Goal: Task Accomplishment & Management: Complete application form

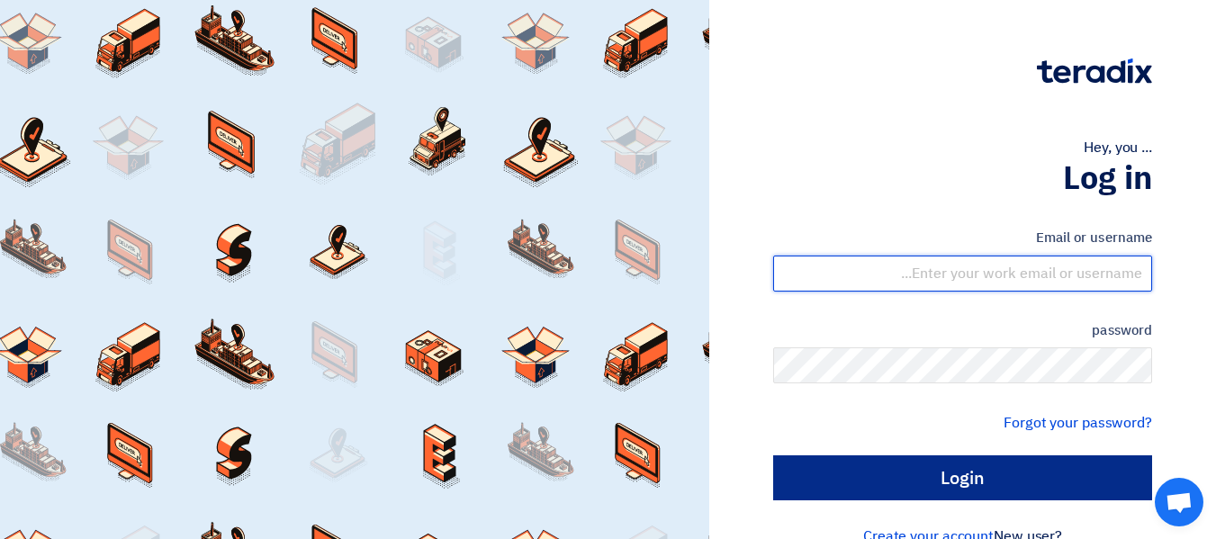
type input "[EMAIL_ADDRESS][DOMAIN_NAME]"
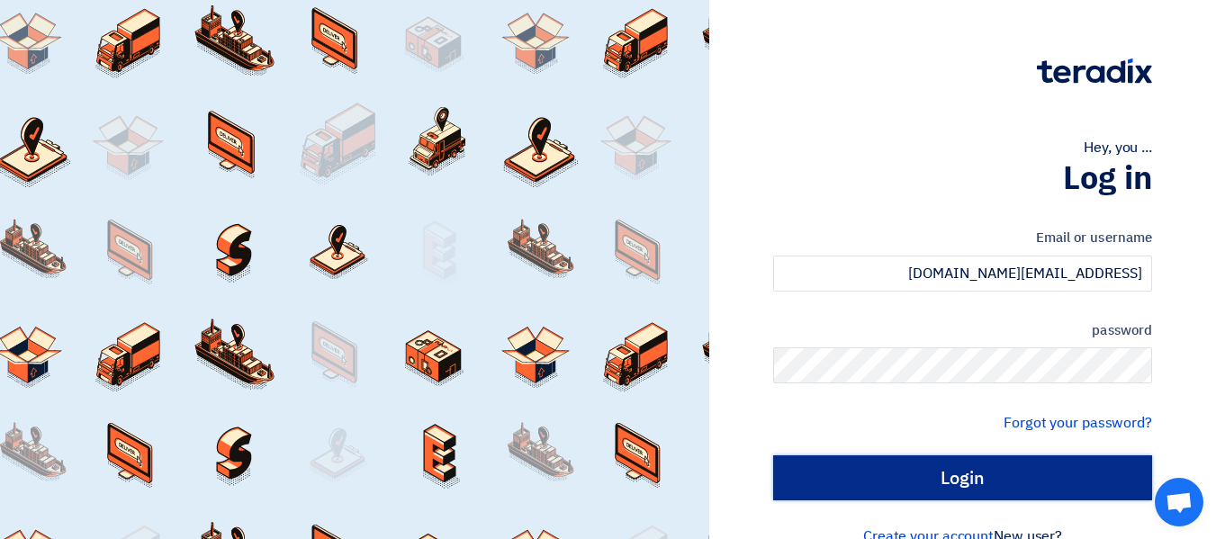
click at [943, 472] on input "Login" at bounding box center [962, 477] width 379 height 45
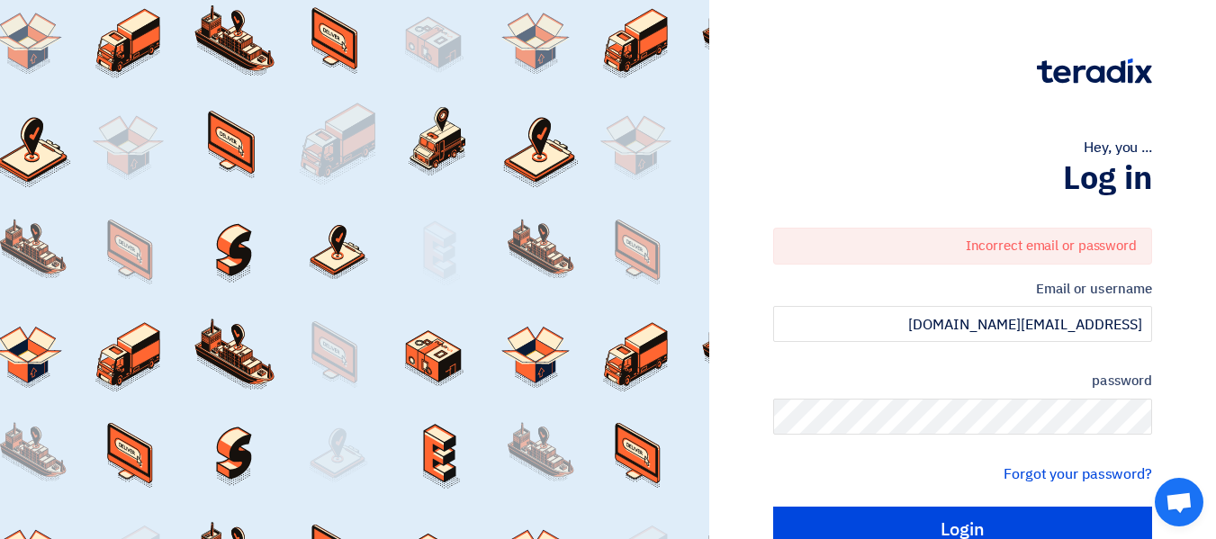
click at [947, 362] on form "Incorrect email or password Email or username [PERSON_NAME][EMAIL_ADDRESS][DOMA…" at bounding box center [962, 390] width 379 height 324
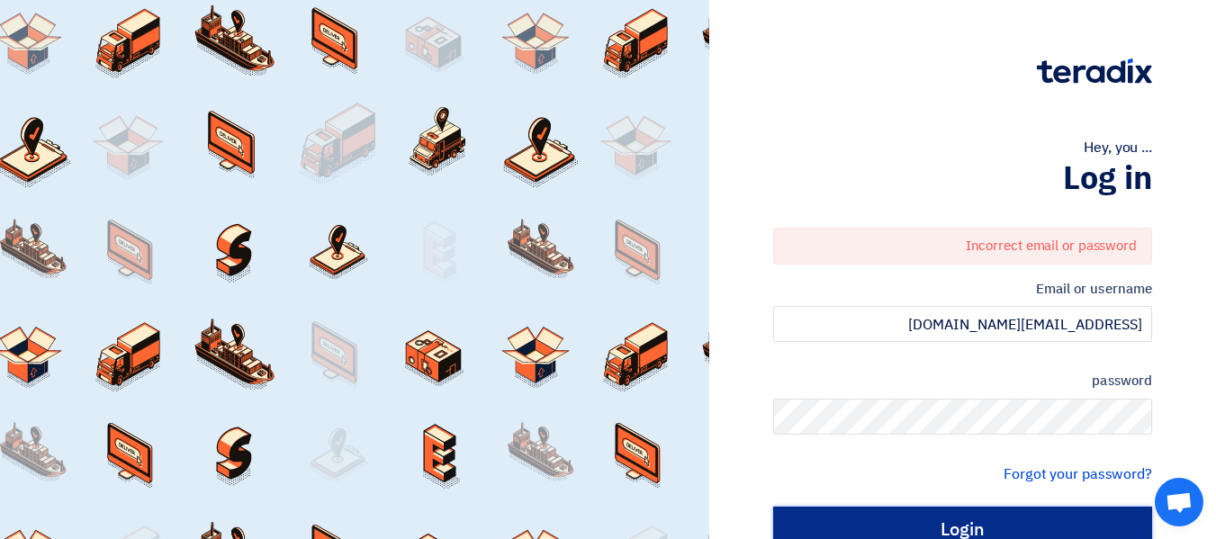
click at [958, 516] on input "Login" at bounding box center [962, 529] width 379 height 45
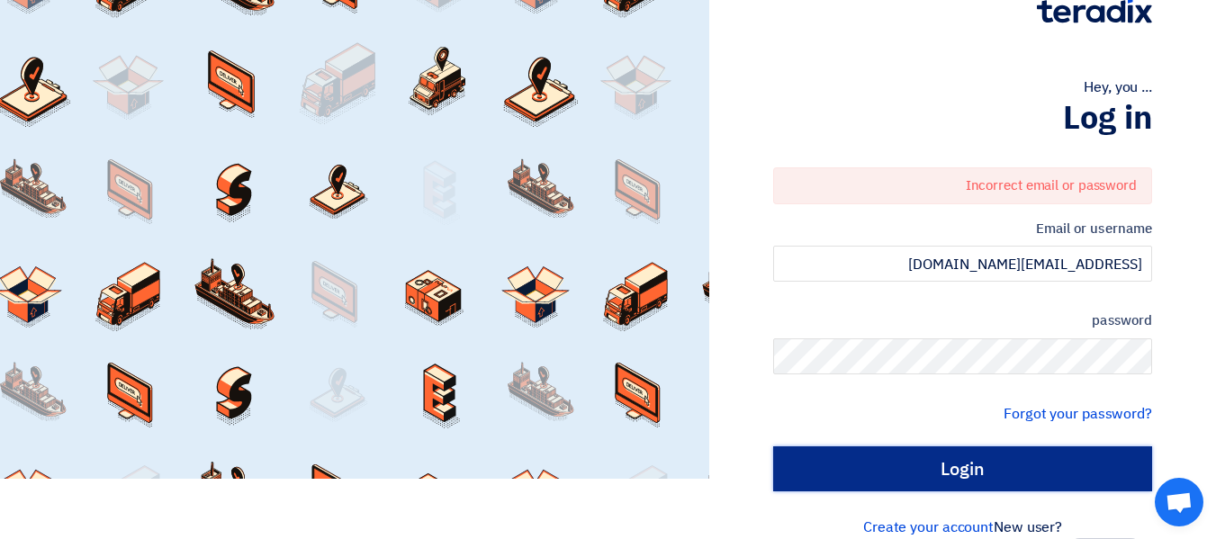
scroll to position [88, 0]
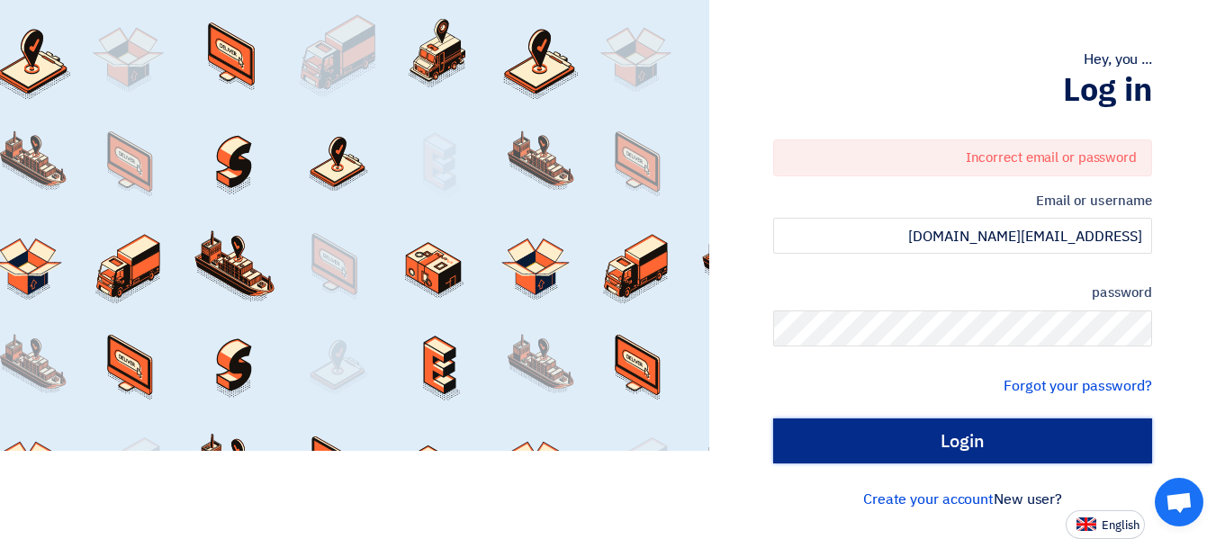
click at [1012, 442] on input "Login" at bounding box center [962, 440] width 379 height 45
click at [1012, 440] on input "Login" at bounding box center [962, 440] width 379 height 45
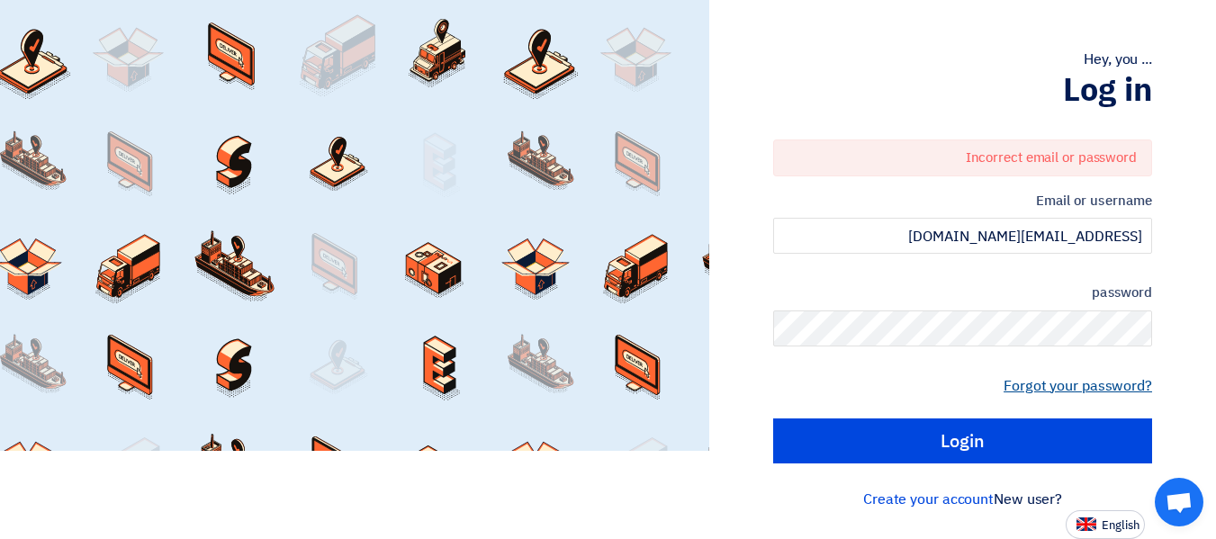
click at [1059, 390] on font "Forgot your password?" at bounding box center [1077, 386] width 148 height 22
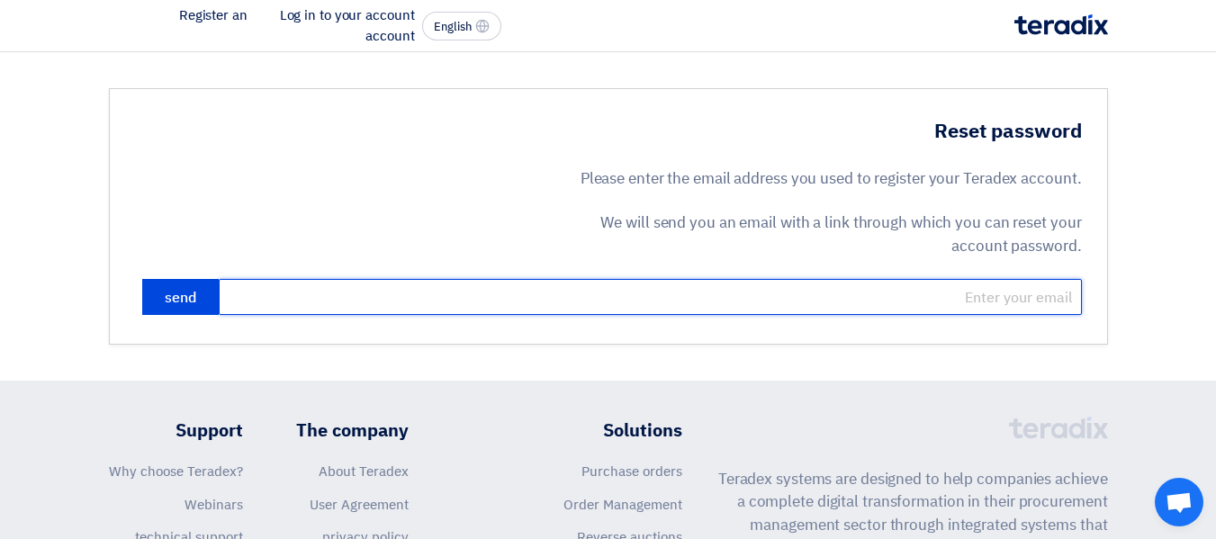
click at [980, 302] on input "email" at bounding box center [650, 297] width 863 height 36
type input "[EMAIL_ADDRESS][DOMAIN_NAME]"
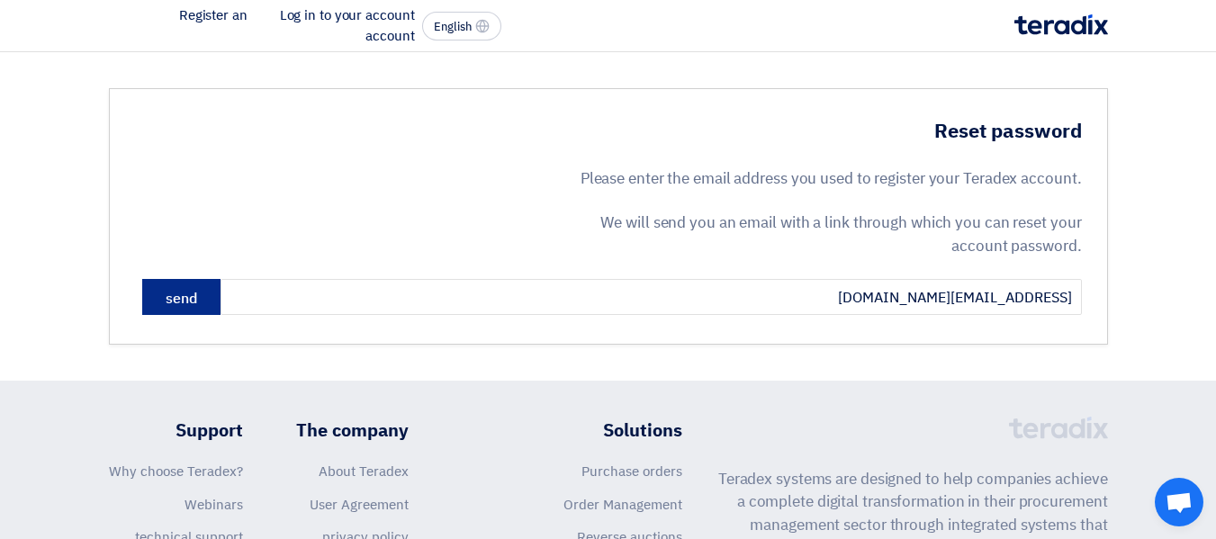
drag, startPoint x: 181, startPoint y: 302, endPoint x: 380, endPoint y: 355, distance: 205.6
click at [181, 301] on font "send" at bounding box center [181, 299] width 31 height 22
click at [160, 299] on button "send" at bounding box center [180, 297] width 76 height 36
click at [335, 16] on font "Log in to your account" at bounding box center [347, 15] width 135 height 20
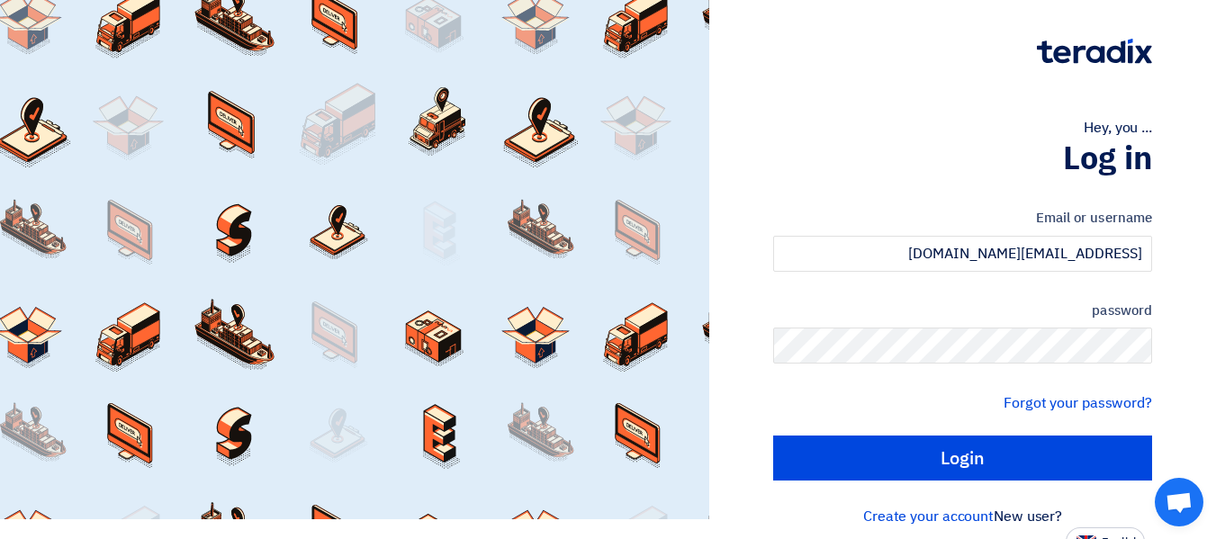
scroll to position [37, 0]
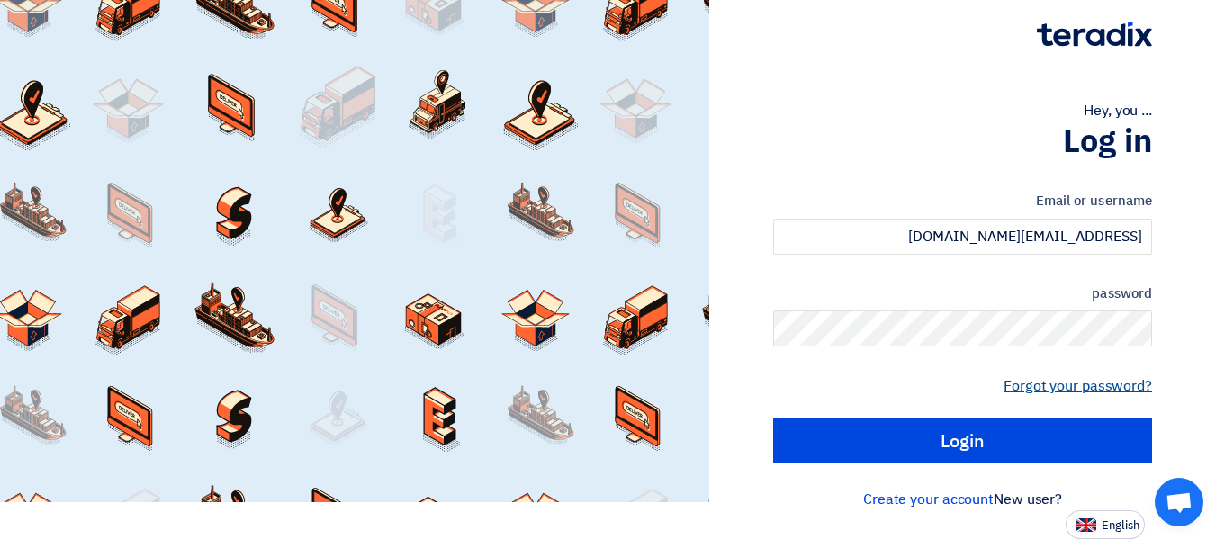
click at [1105, 390] on font "Forgot your password?" at bounding box center [1077, 386] width 148 height 22
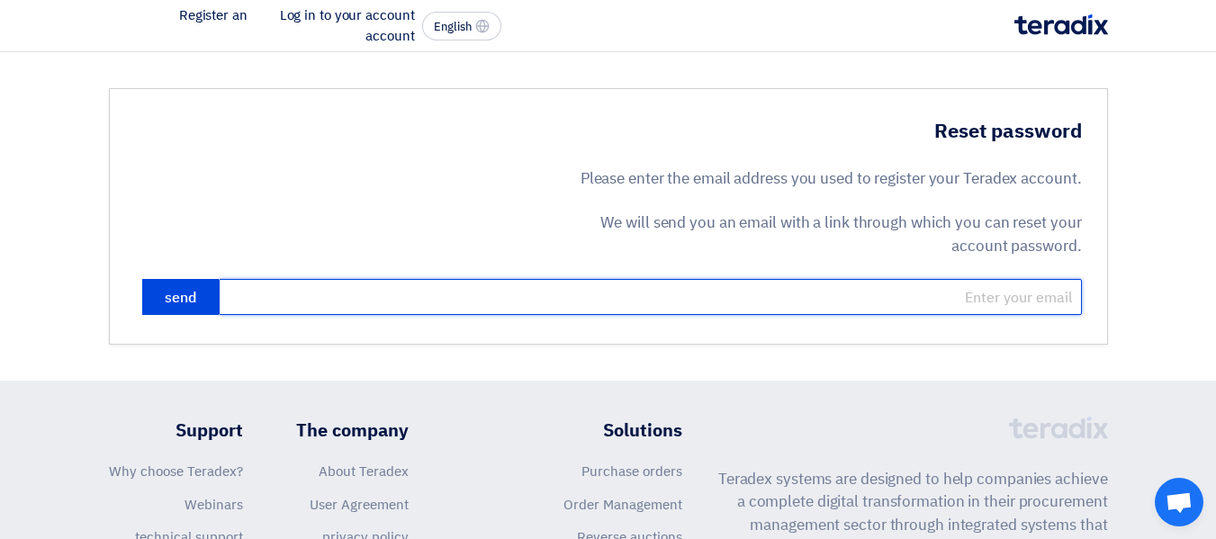
click at [966, 306] on input "email" at bounding box center [650, 297] width 863 height 36
click at [951, 300] on input "email" at bounding box center [650, 297] width 863 height 36
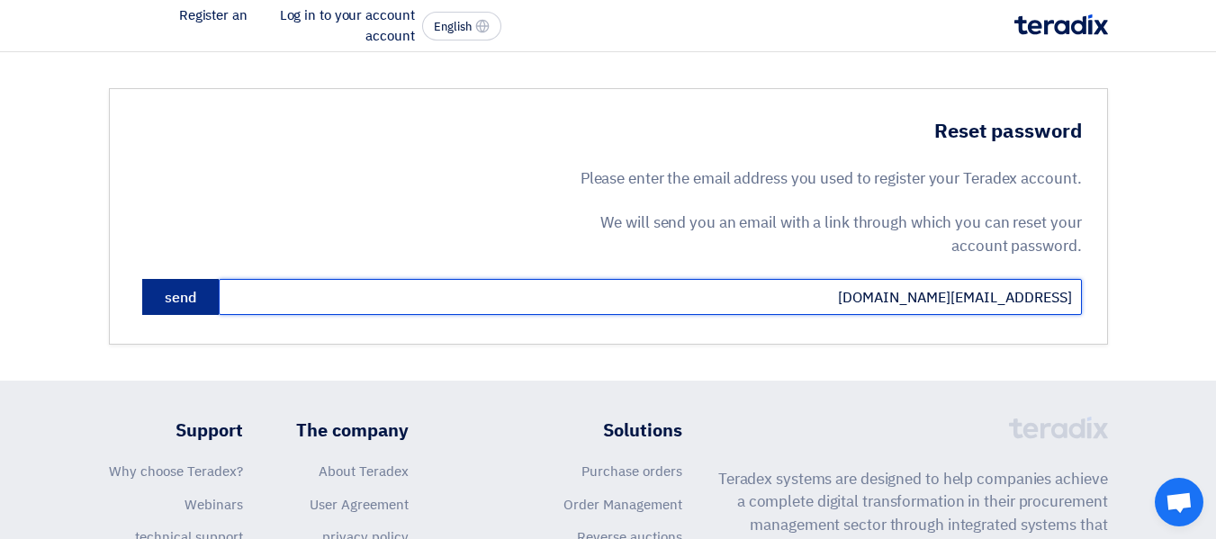
type input "hussain@alhuwasksa.com"
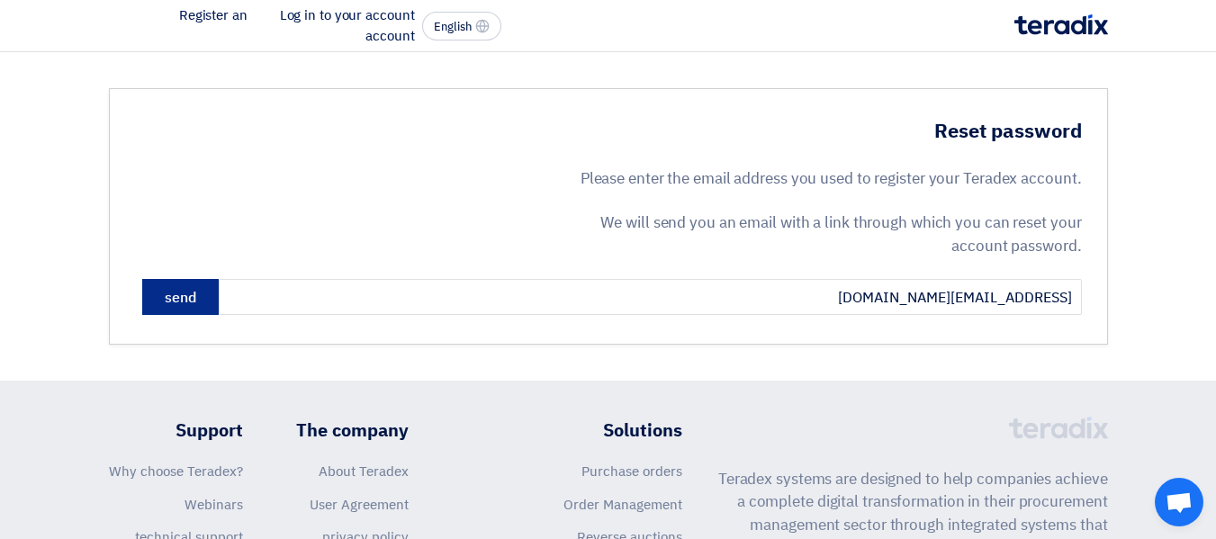
click at [176, 302] on font "send" at bounding box center [180, 298] width 31 height 22
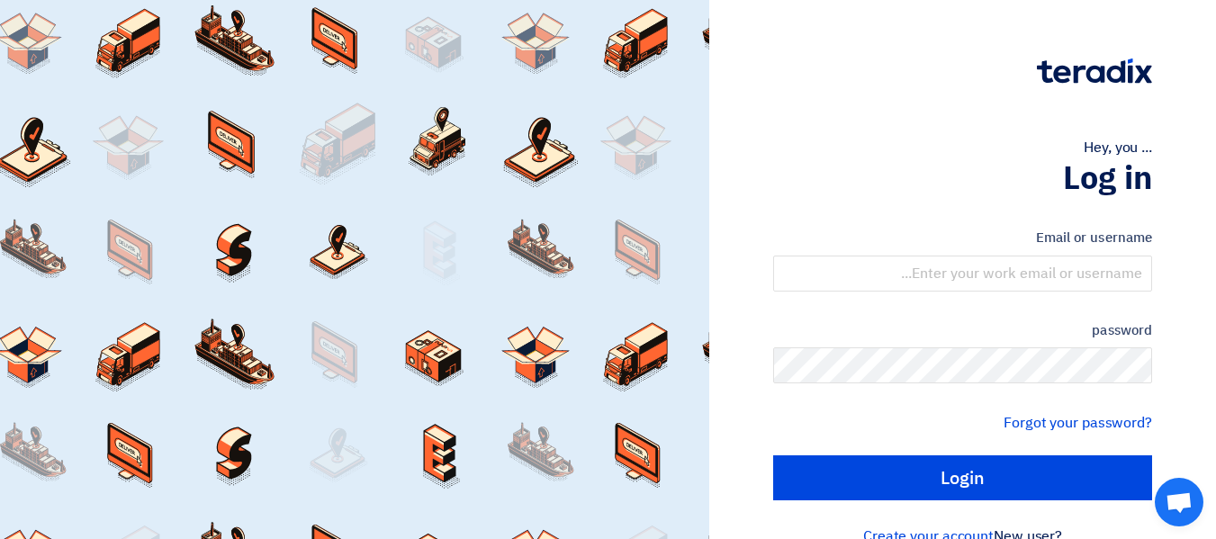
scroll to position [37, 0]
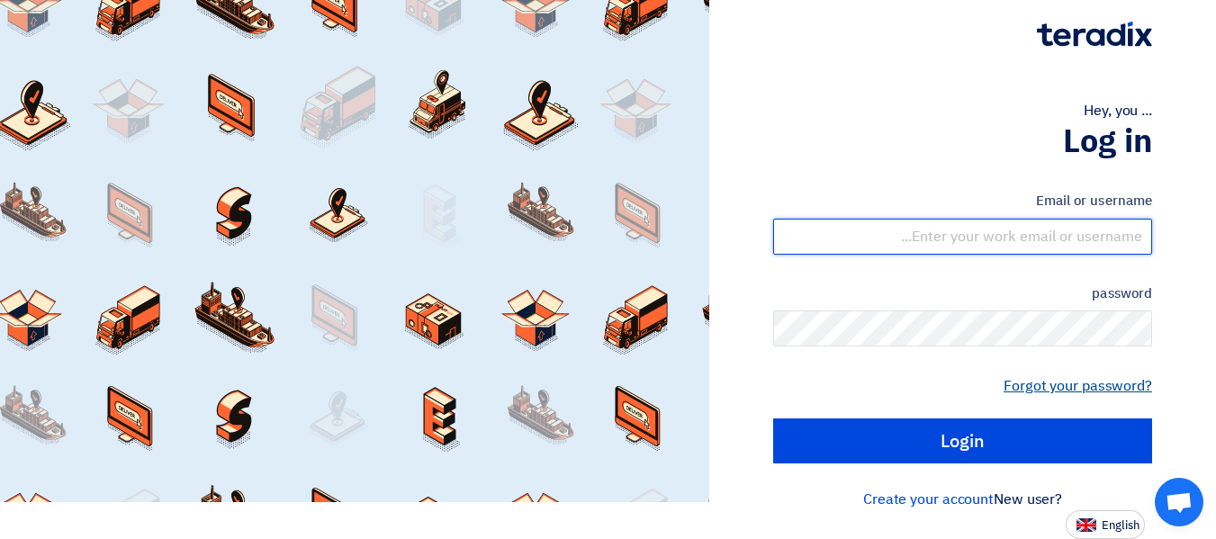
type input "hussain@alhuwaisksa.com"
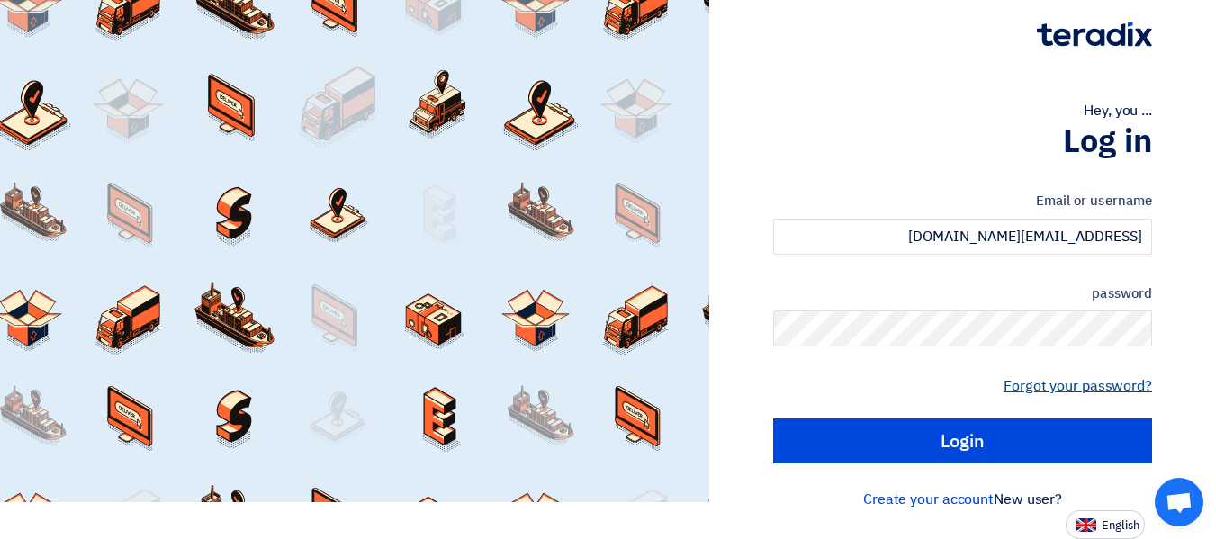
click at [1099, 387] on font "Forgot your password?" at bounding box center [1077, 386] width 148 height 22
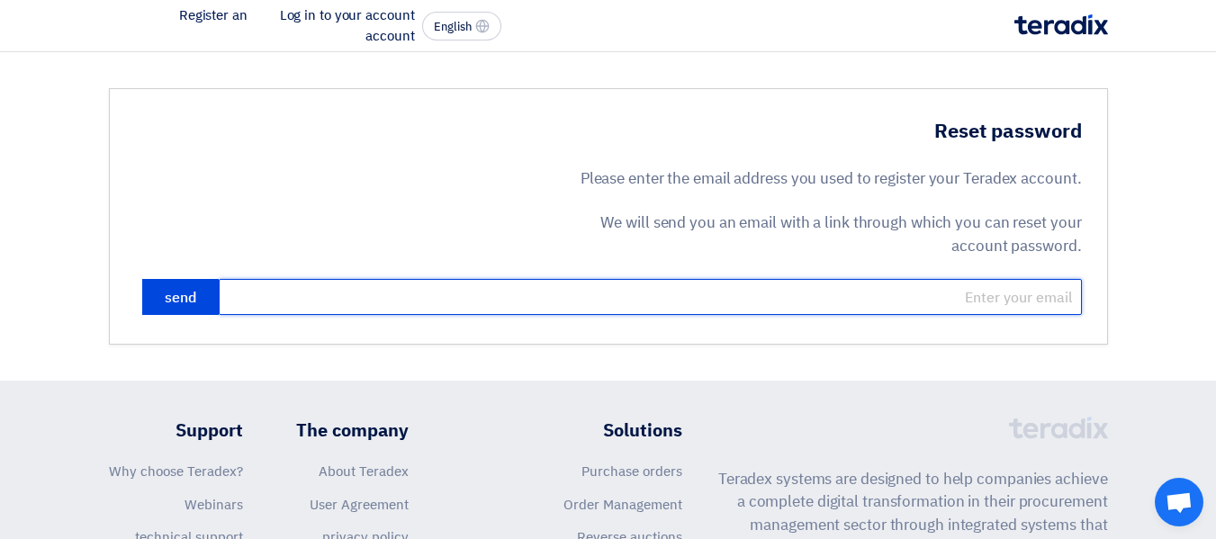
click at [948, 300] on input "email" at bounding box center [650, 297] width 863 height 36
type input "hussain@alhuwaisksa.com"
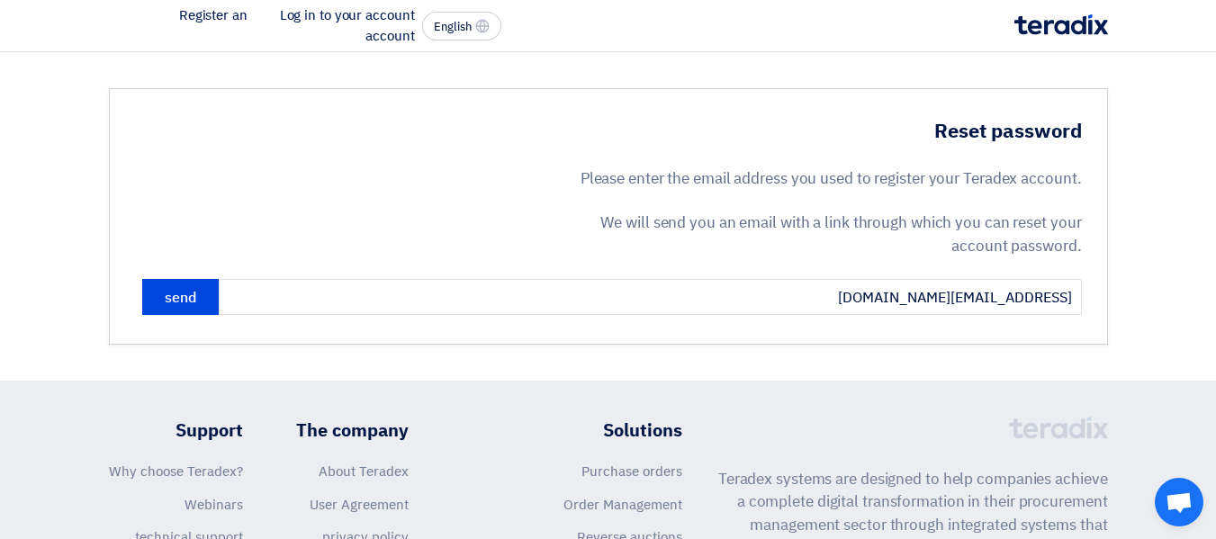
click at [1037, 356] on section "Reset password Please enter the email address you used to register your Teradex…" at bounding box center [608, 216] width 1216 height 328
click at [177, 292] on font "send" at bounding box center [180, 298] width 31 height 22
click at [202, 15] on font "Register an account" at bounding box center [297, 25] width 236 height 40
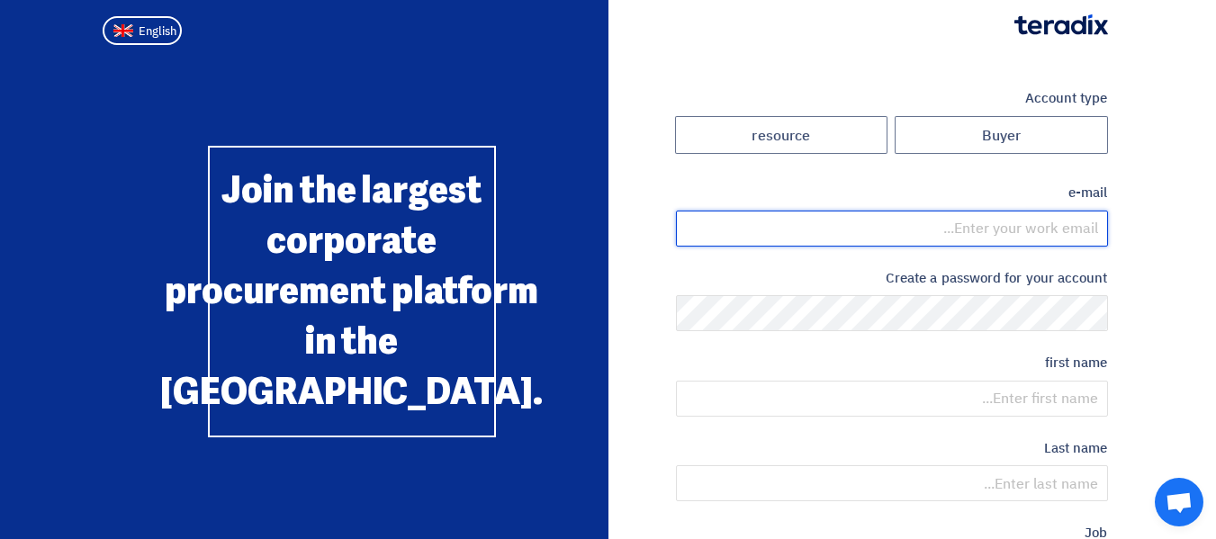
type input "hussain@alhuwaisksa.com"
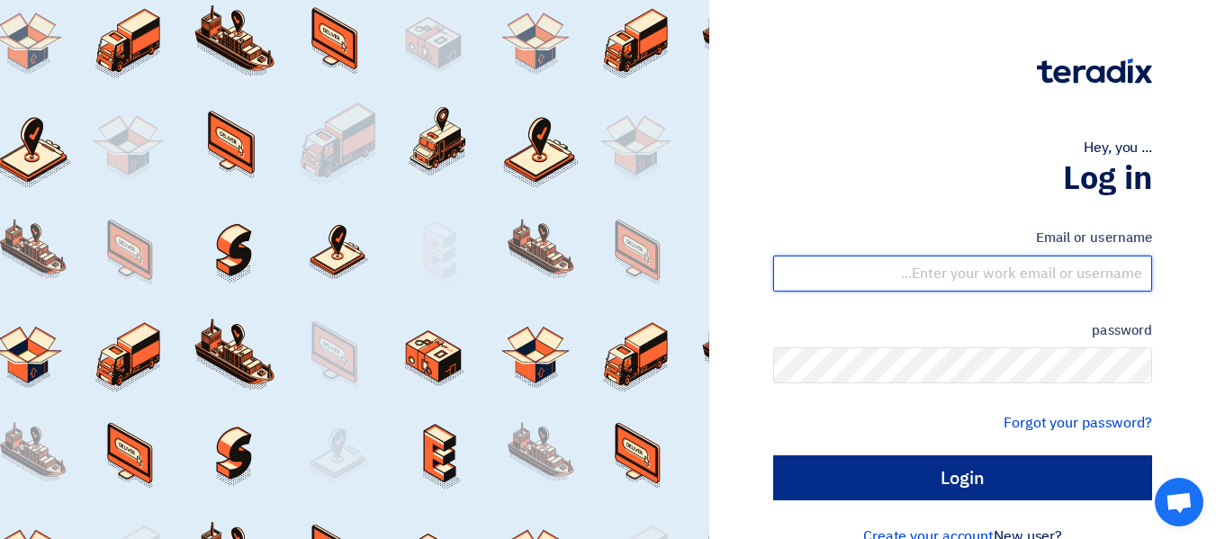
type input "[EMAIL_ADDRESS][DOMAIN_NAME]"
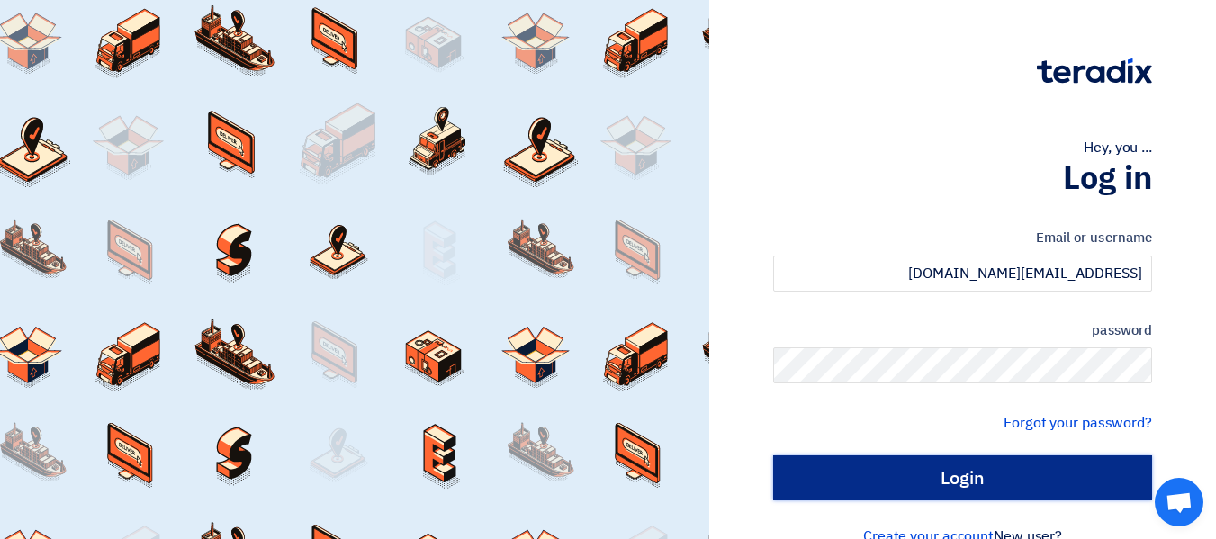
click at [975, 480] on input "Login" at bounding box center [962, 477] width 379 height 45
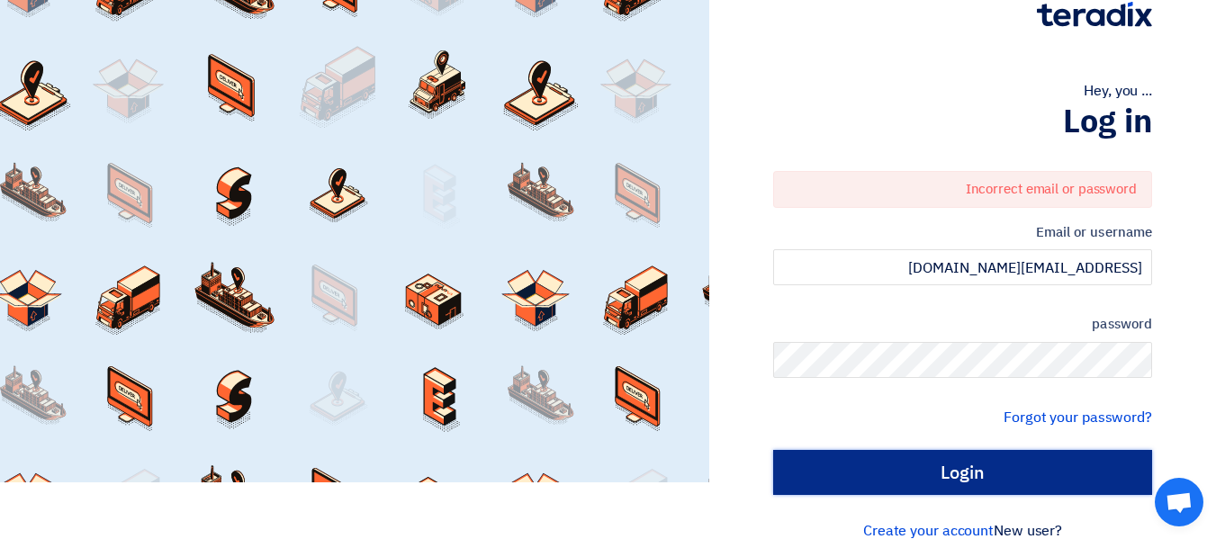
scroll to position [88, 0]
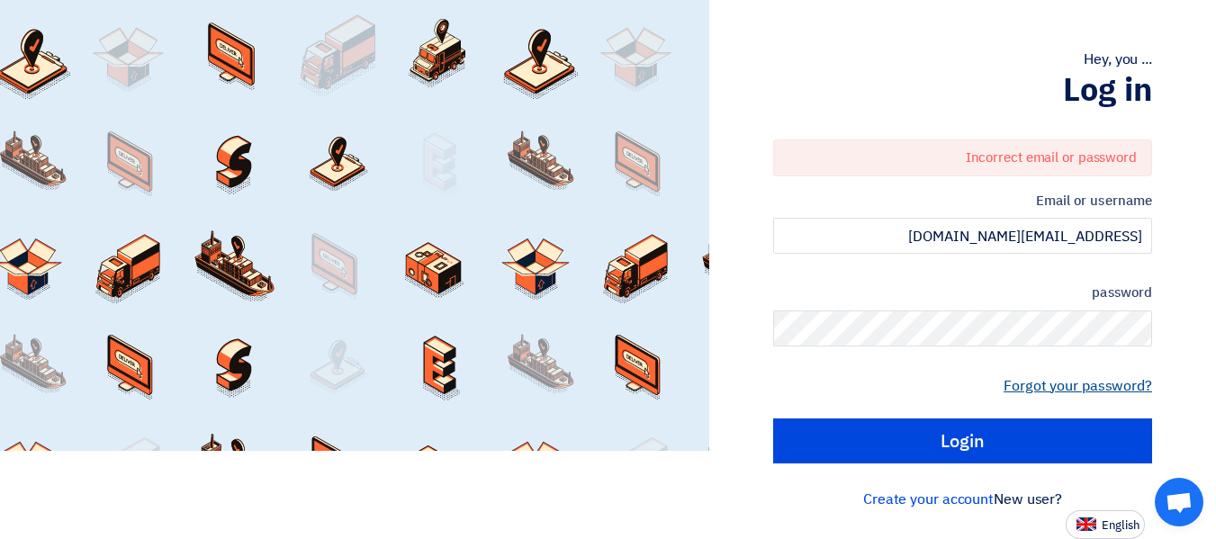
click at [1068, 387] on font "Forgot your password?" at bounding box center [1077, 386] width 148 height 22
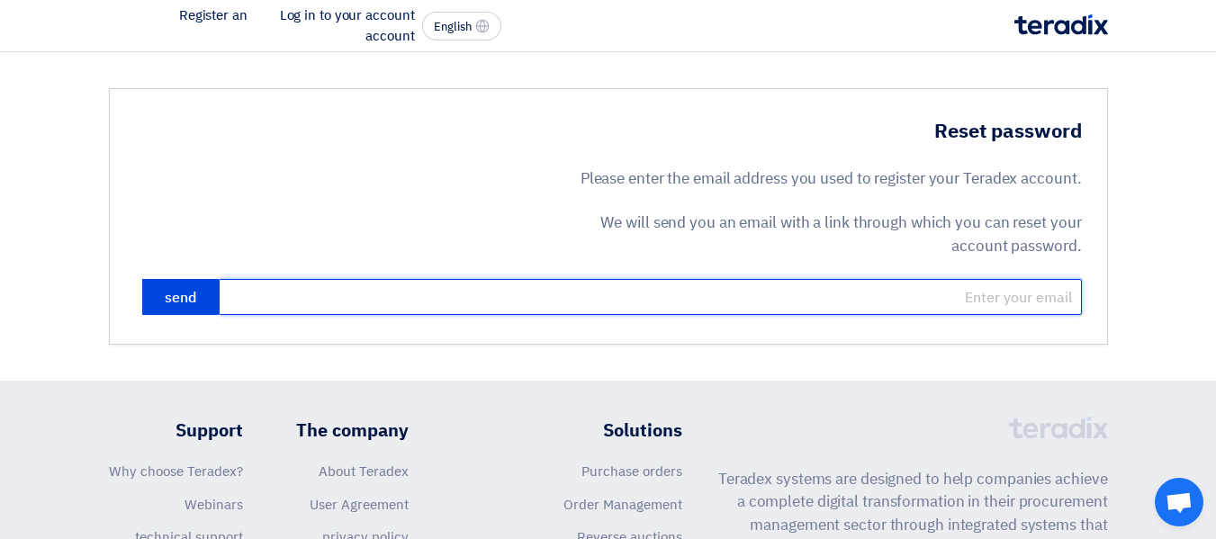
click at [975, 294] on input "email" at bounding box center [650, 297] width 863 height 36
type input "[EMAIL_ADDRESS][DOMAIN_NAME]"
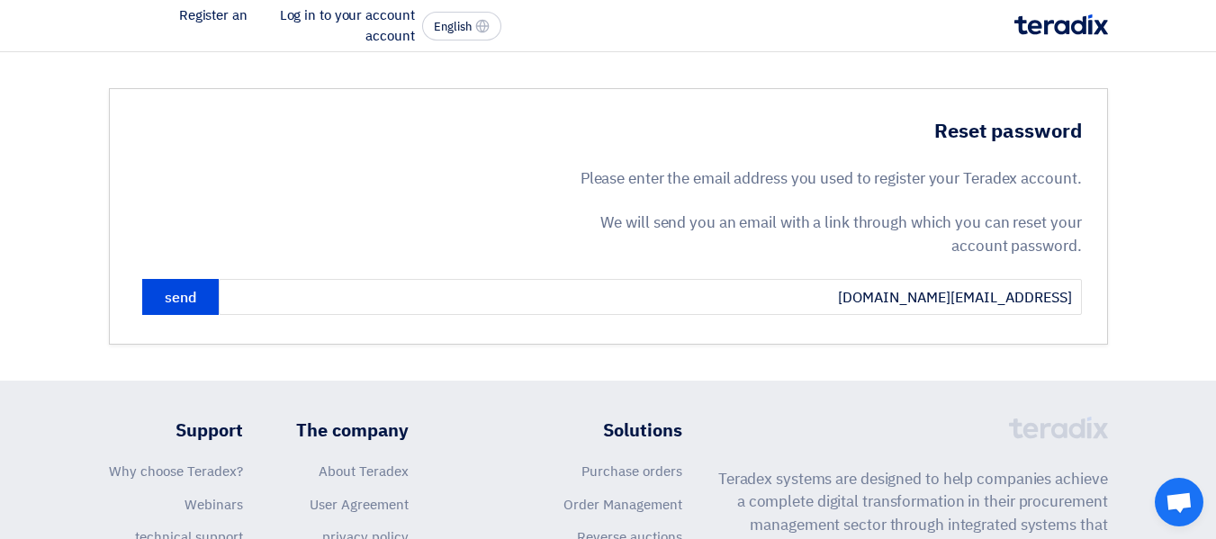
click at [1095, 346] on section "Reset password Please enter the email address you used to register your Teradex…" at bounding box center [608, 216] width 1216 height 328
click at [190, 292] on font "send" at bounding box center [180, 298] width 31 height 22
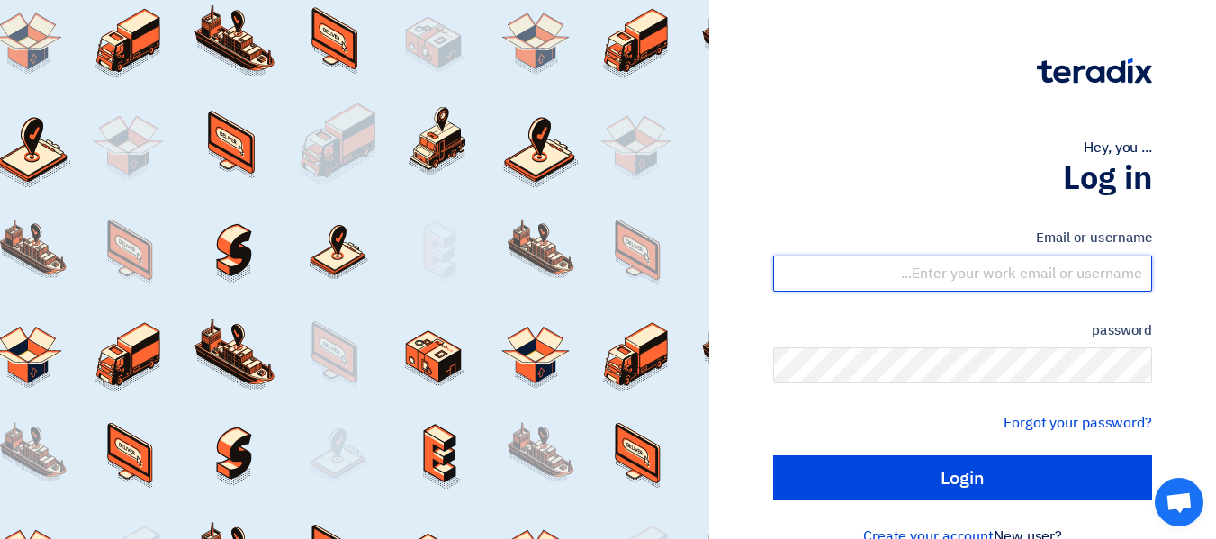
type input "[EMAIL_ADDRESS][DOMAIN_NAME]"
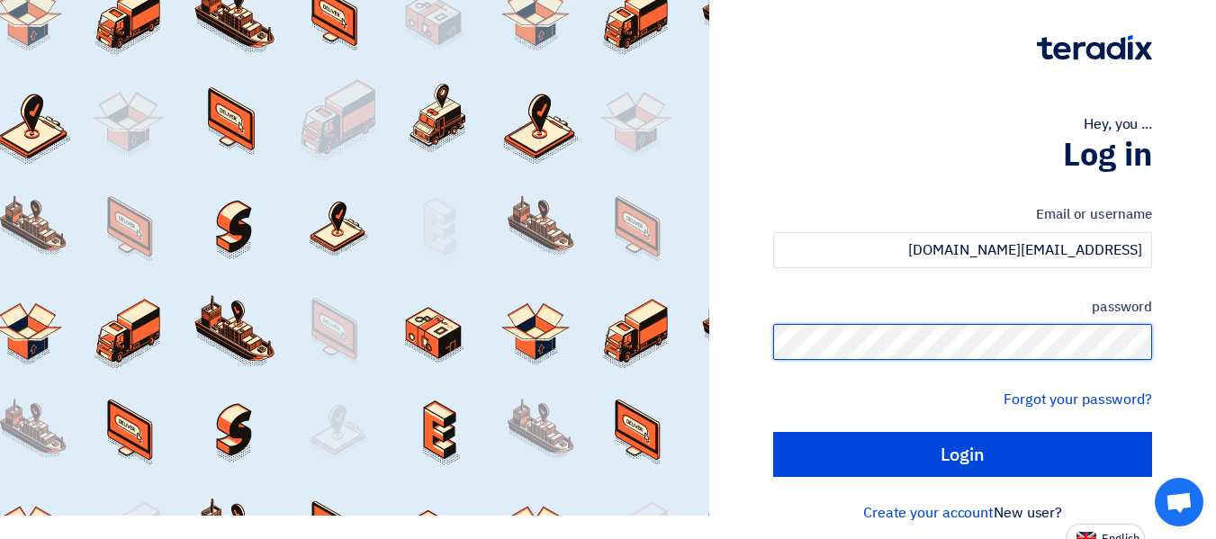
scroll to position [37, 0]
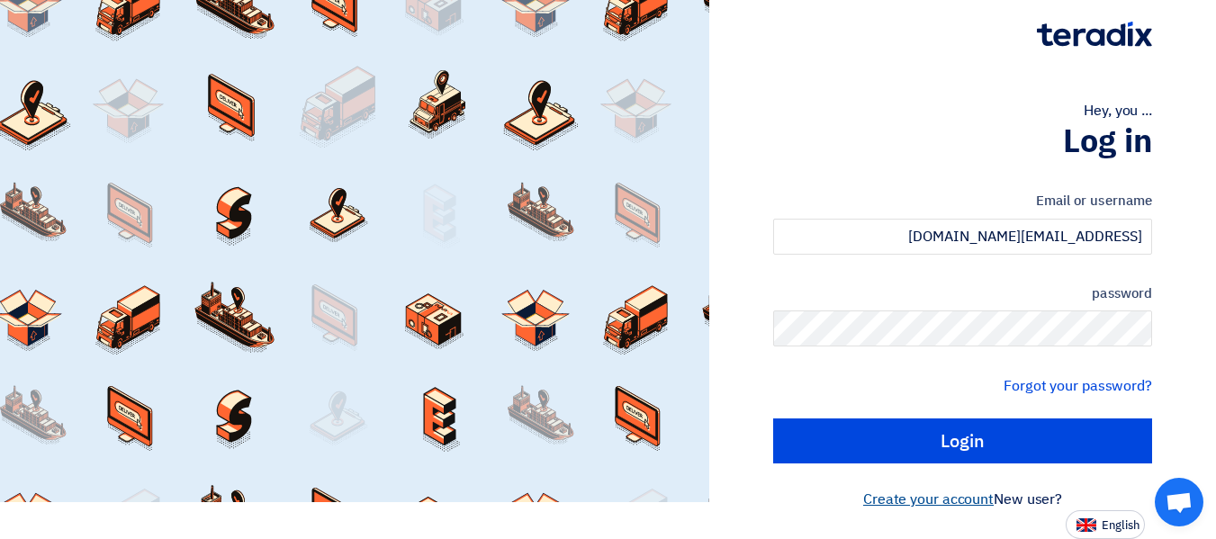
click at [939, 501] on font "Create your account" at bounding box center [928, 500] width 130 height 22
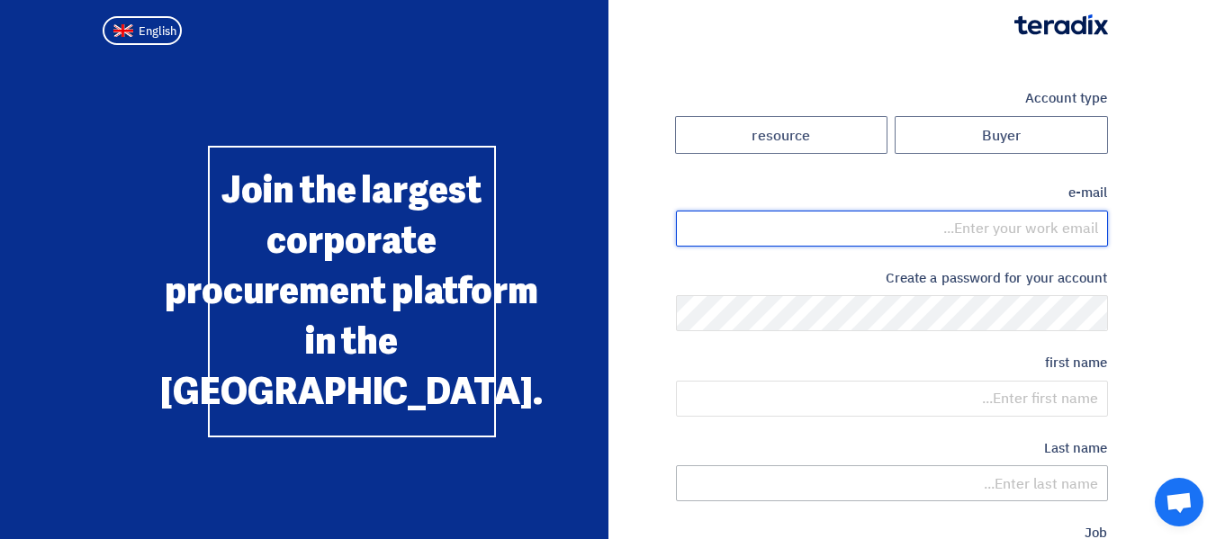
type input "[EMAIL_ADDRESS][DOMAIN_NAME]"
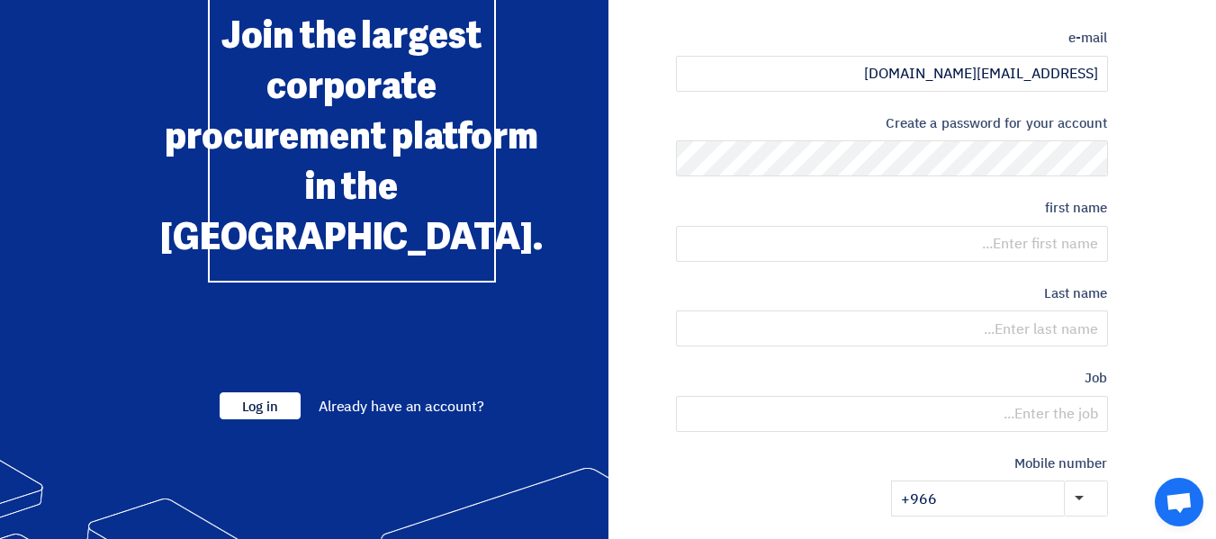
scroll to position [180, 0]
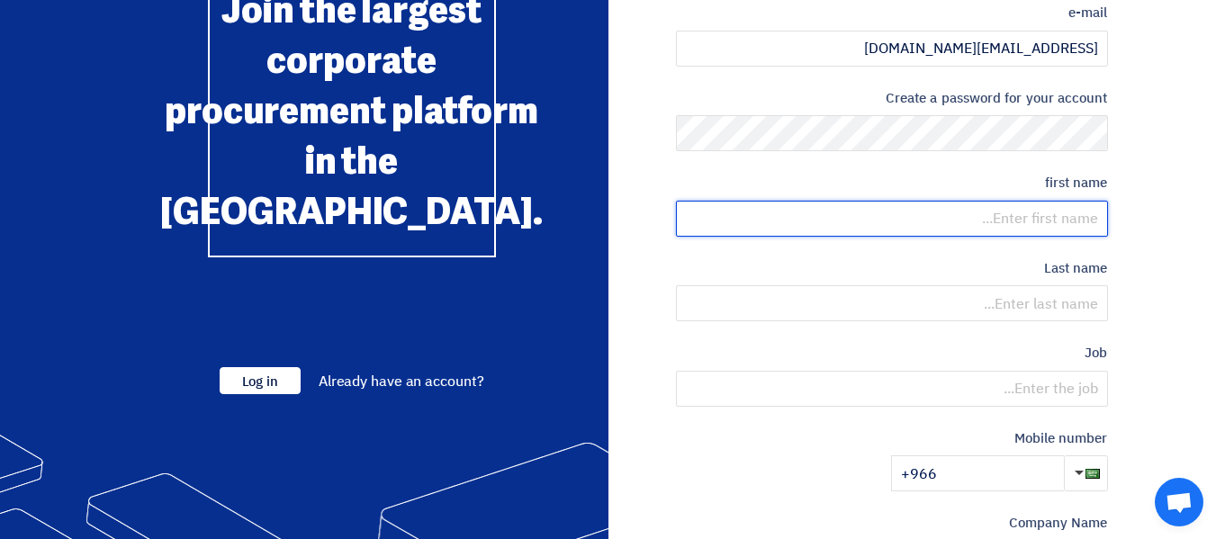
click at [1006, 219] on input "text" at bounding box center [892, 219] width 432 height 36
type input "TAFAZZAL"
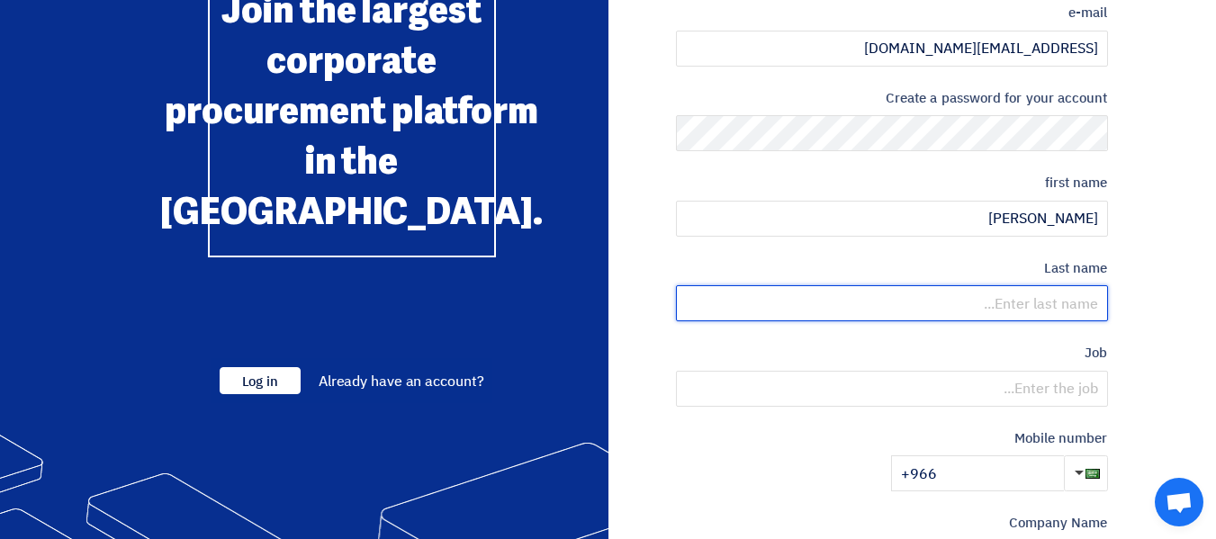
click at [1036, 311] on input "text" at bounding box center [892, 303] width 432 height 36
type input "HOSSAIN"
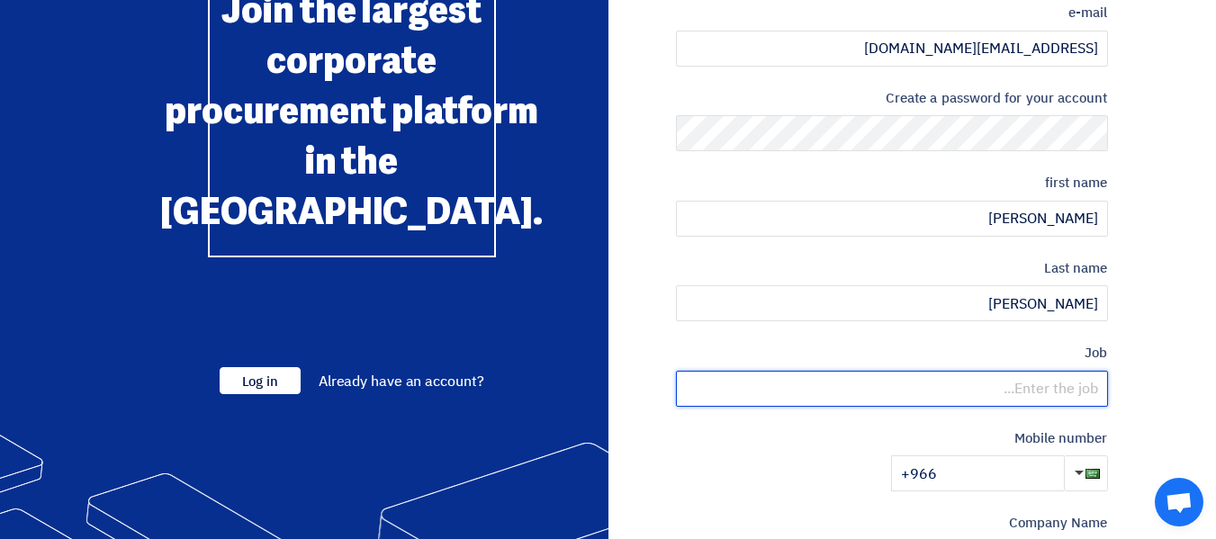
click at [1004, 396] on input "text" at bounding box center [892, 389] width 432 height 36
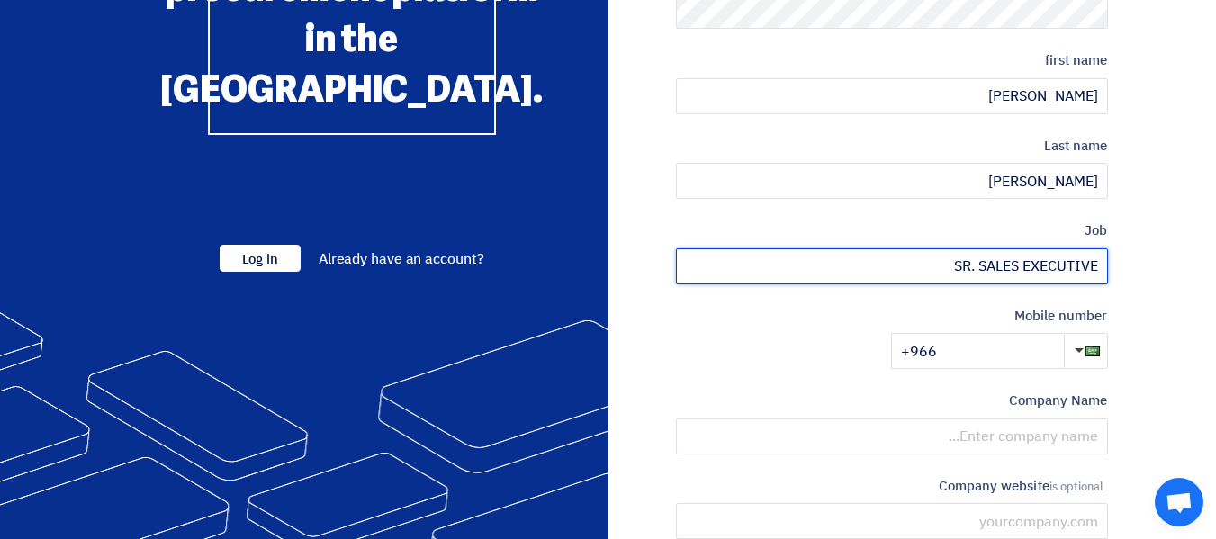
scroll to position [360, 0]
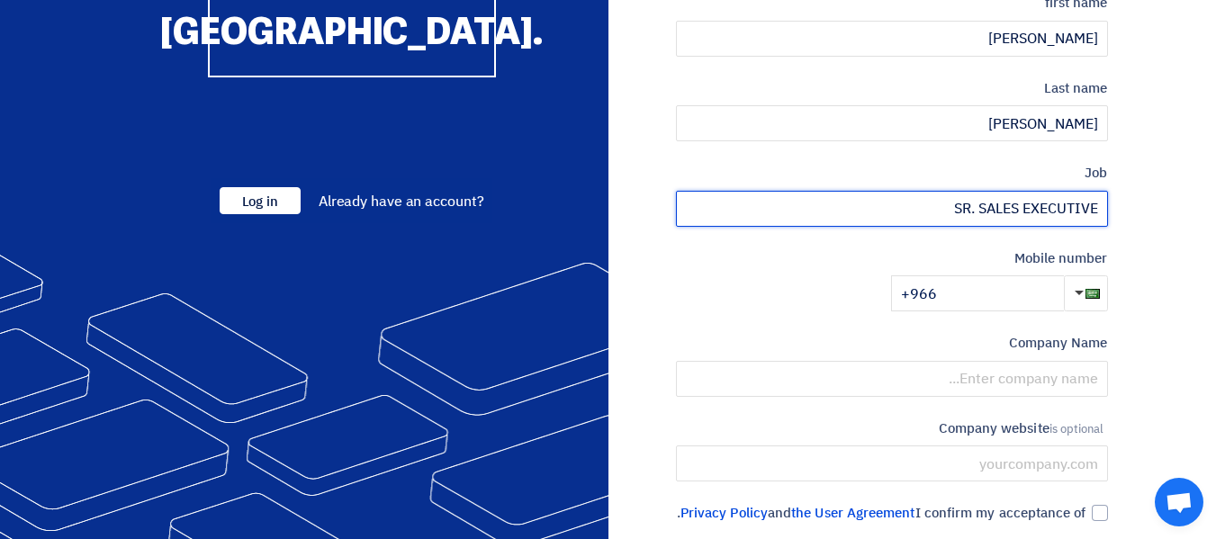
type input "SR. SALES EXECUTIVE"
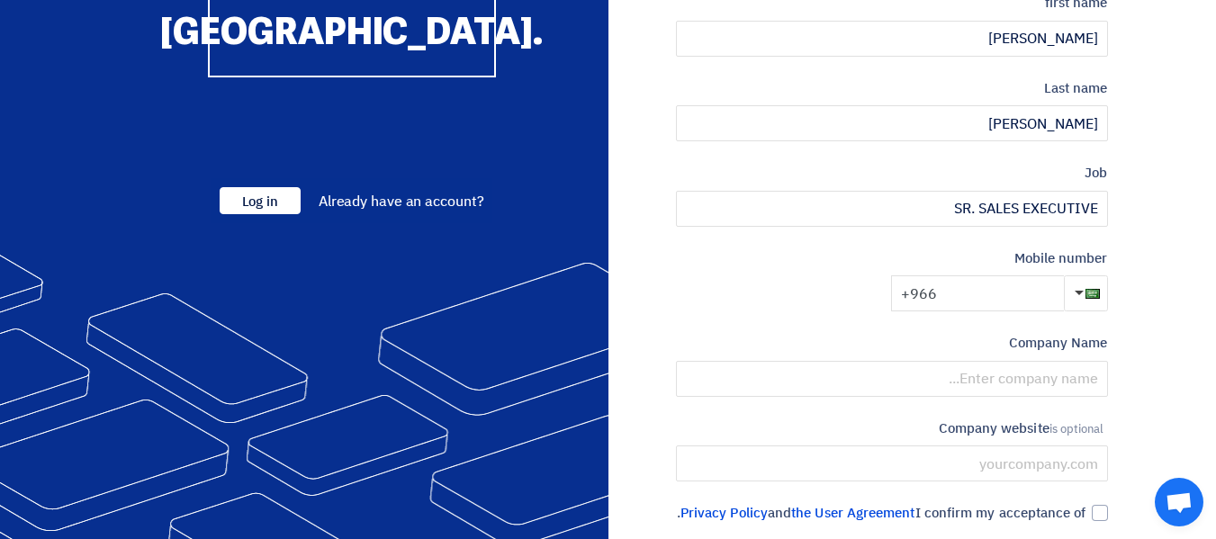
click at [968, 298] on input "+966" at bounding box center [977, 293] width 173 height 36
type input "+966 561542780"
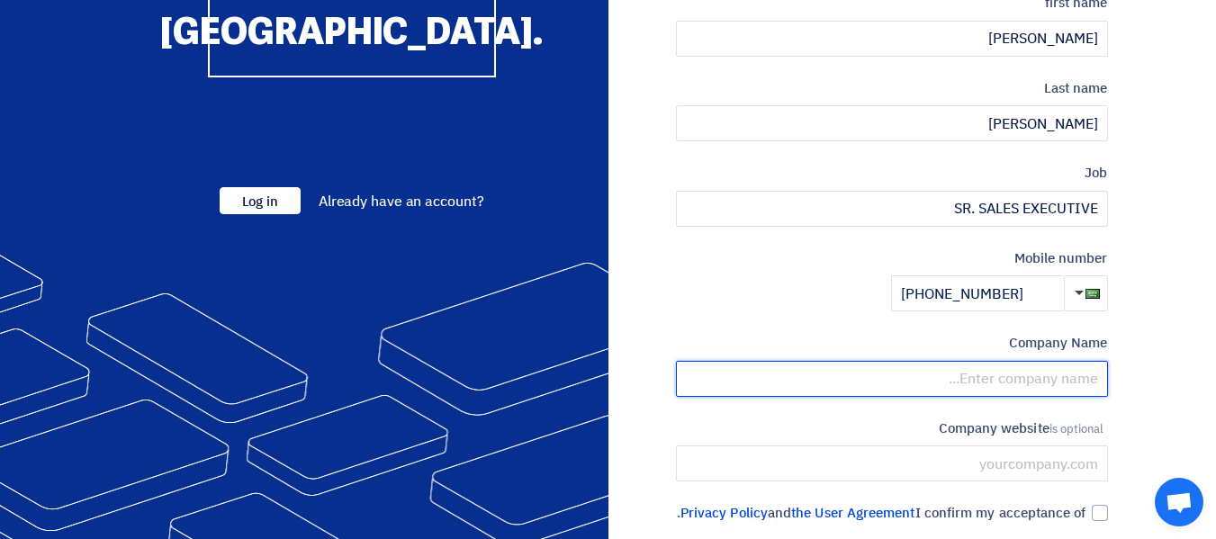
click at [1029, 373] on input "text" at bounding box center [892, 379] width 432 height 36
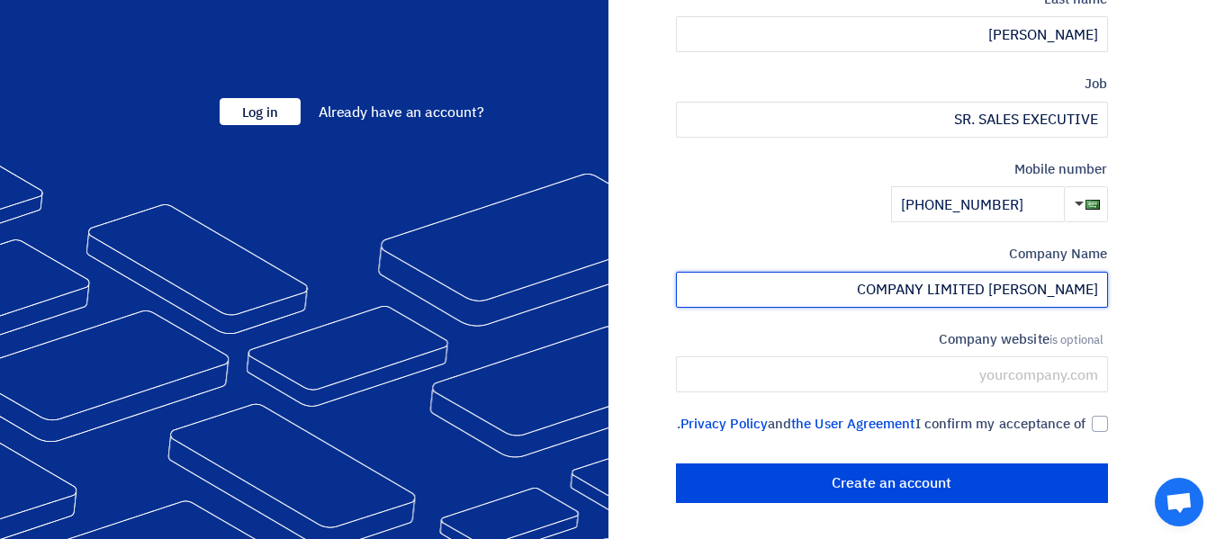
scroll to position [469, 0]
type input "HAMAD ABDULLAH ALHUWAIS COMPANY LIMITED"
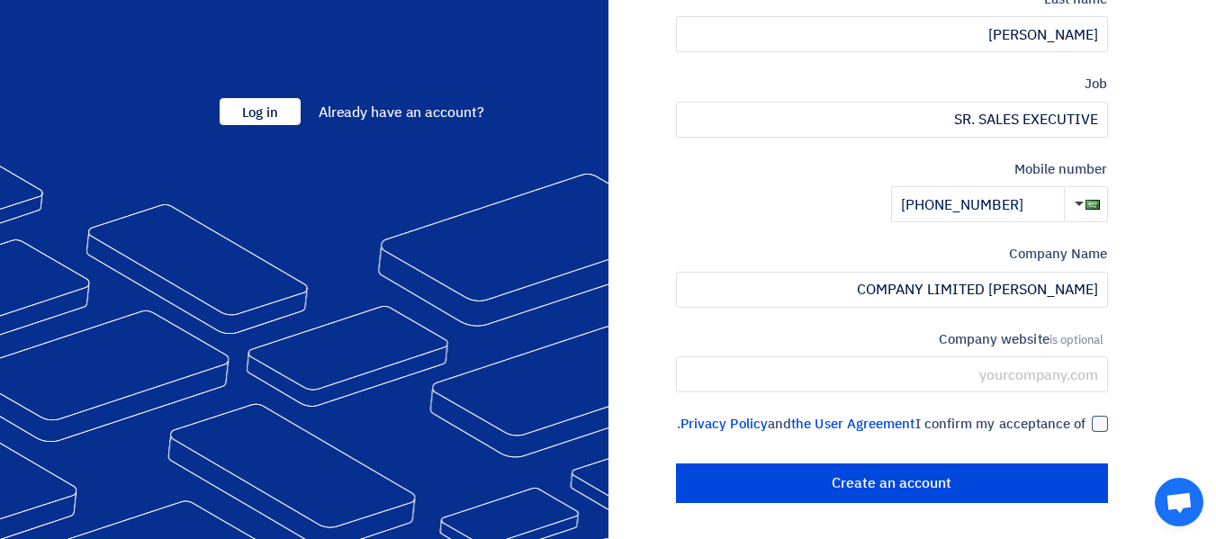
click at [1098, 416] on div at bounding box center [1100, 424] width 16 height 16
click at [1086, 414] on input "I confirm my acceptance of the User Agreement and Privacy Policy ." at bounding box center [870, 432] width 432 height 36
checkbox input "true"
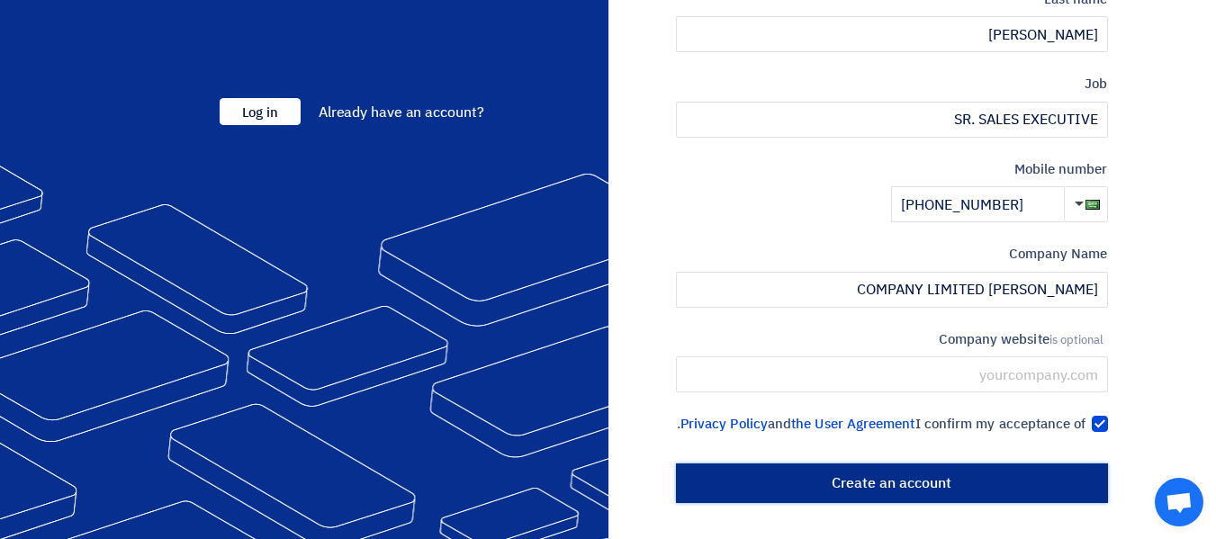
click at [921, 481] on input "Create an account" at bounding box center [892, 483] width 432 height 40
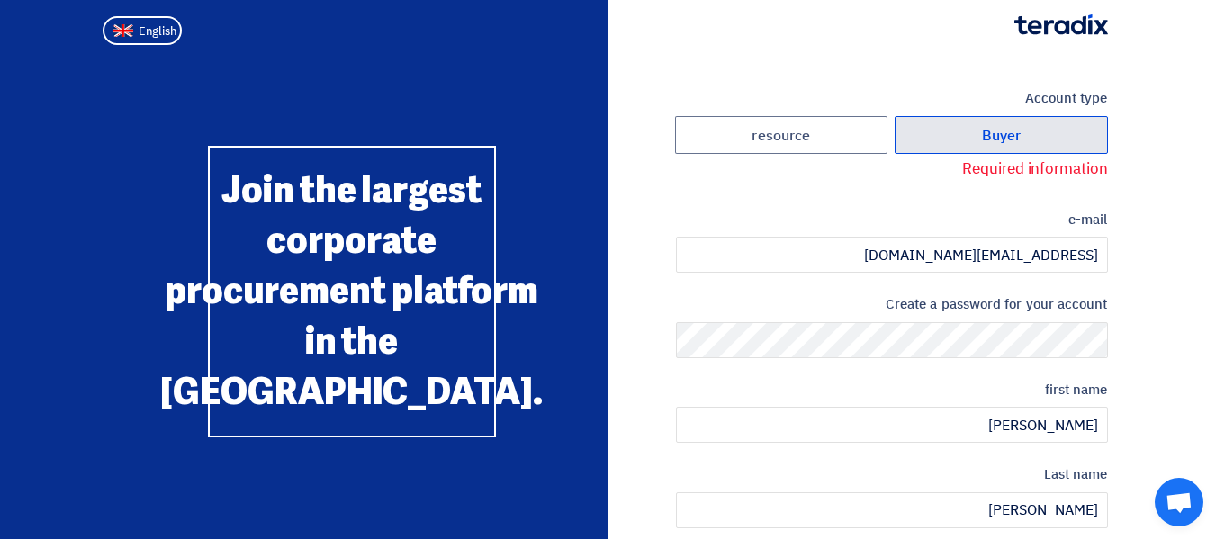
click at [1032, 135] on label "Buyer" at bounding box center [1000, 135] width 213 height 39
click at [1032, 135] on input "Buyer" at bounding box center [1000, 135] width 211 height 36
radio input "true"
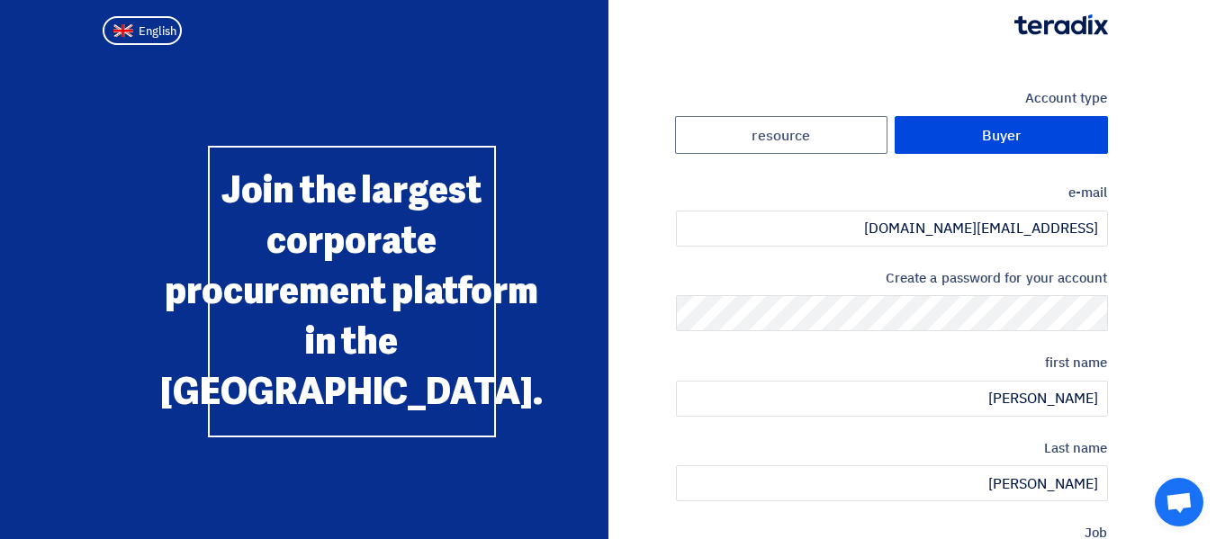
click at [1036, 137] on label "Buyer" at bounding box center [1000, 135] width 213 height 39
click at [1036, 137] on input "Buyer" at bounding box center [1000, 135] width 211 height 36
click at [1163, 144] on section "Account type Buyer resource e-mail hussain@alhuwaisksa.com Create a password fo…" at bounding box center [608, 520] width 1216 height 936
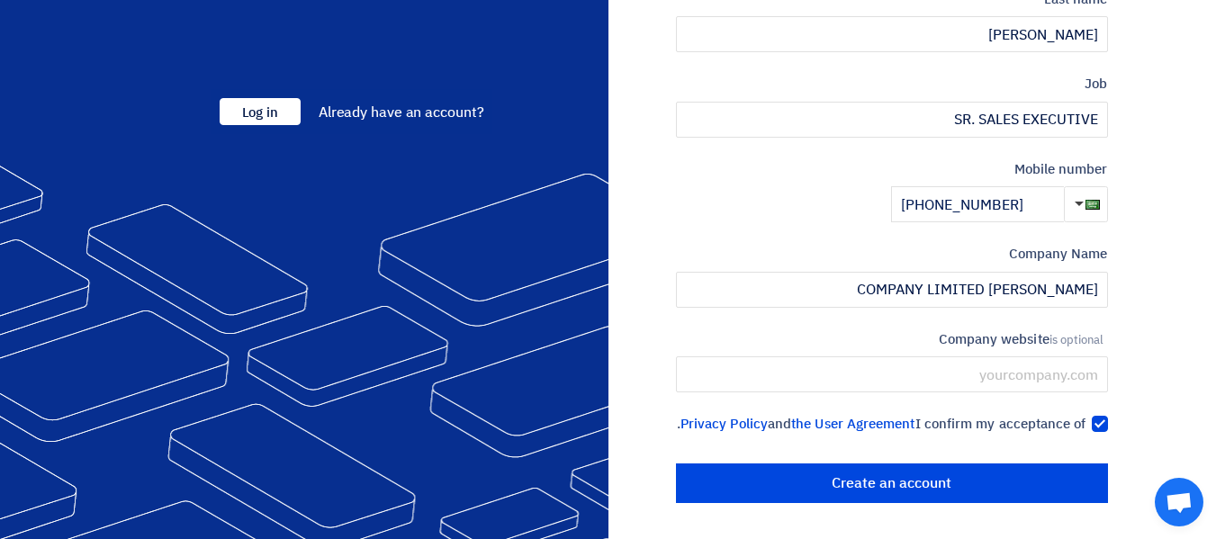
scroll to position [469, 0]
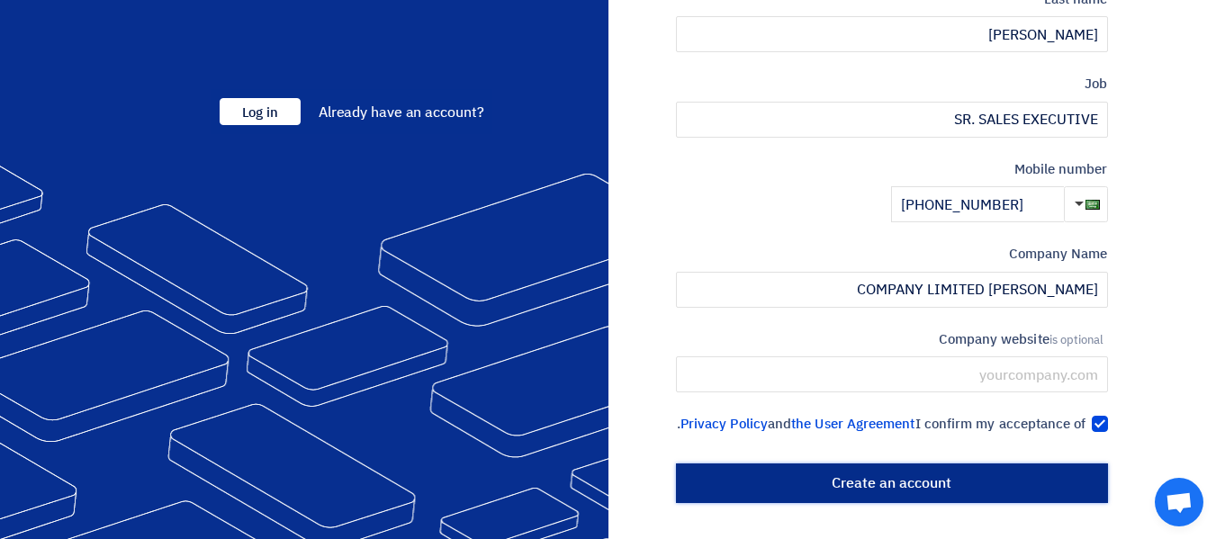
click at [909, 486] on input "Create an account" at bounding box center [892, 483] width 432 height 40
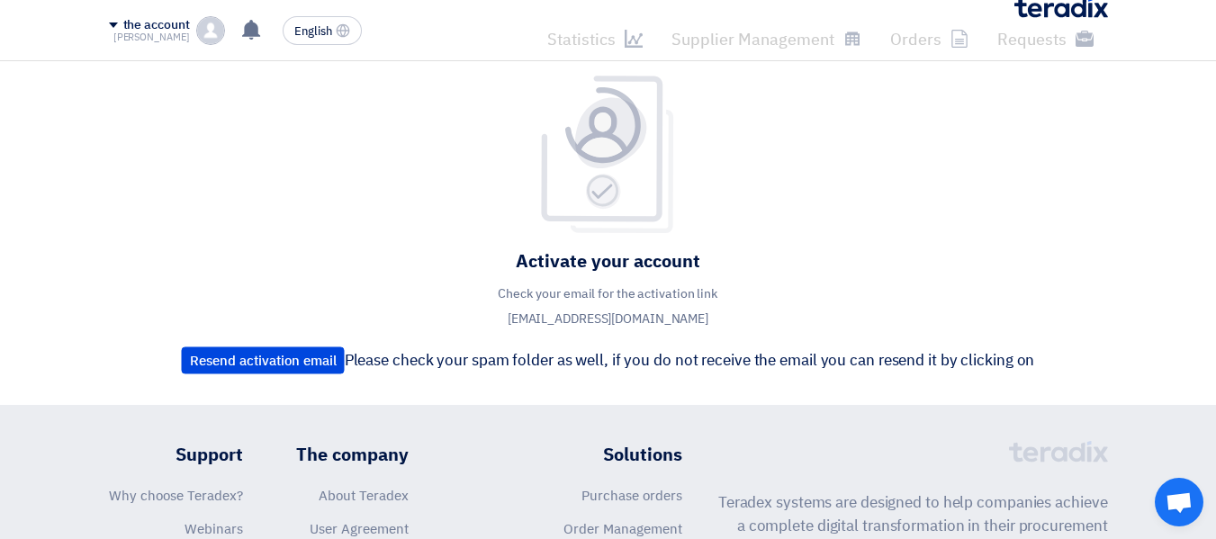
click at [1034, 35] on li "Requests" at bounding box center [1045, 39] width 125 height 42
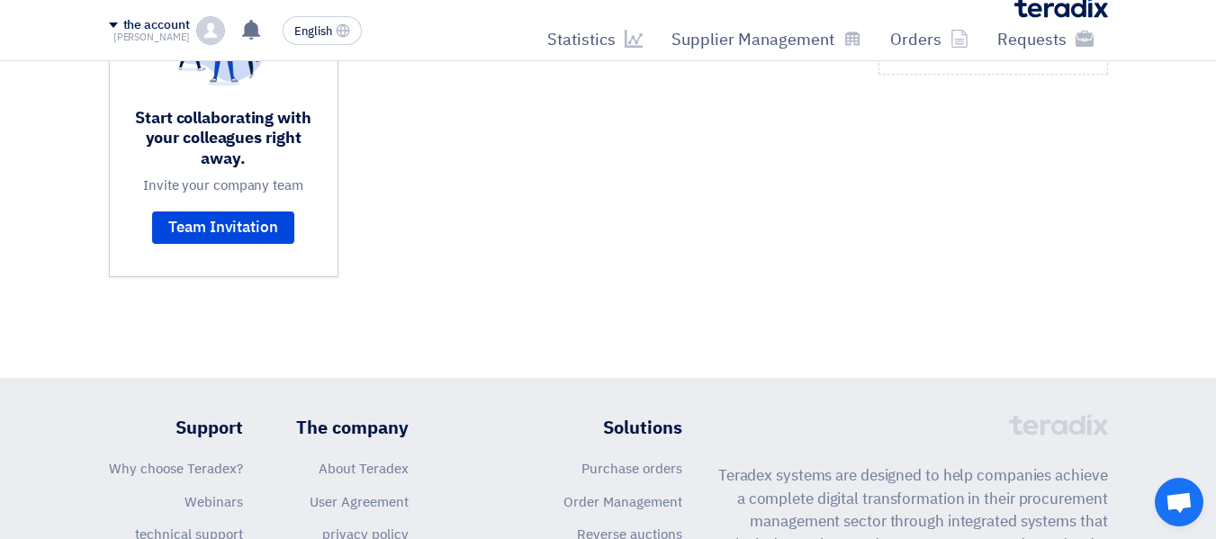
scroll to position [270, 0]
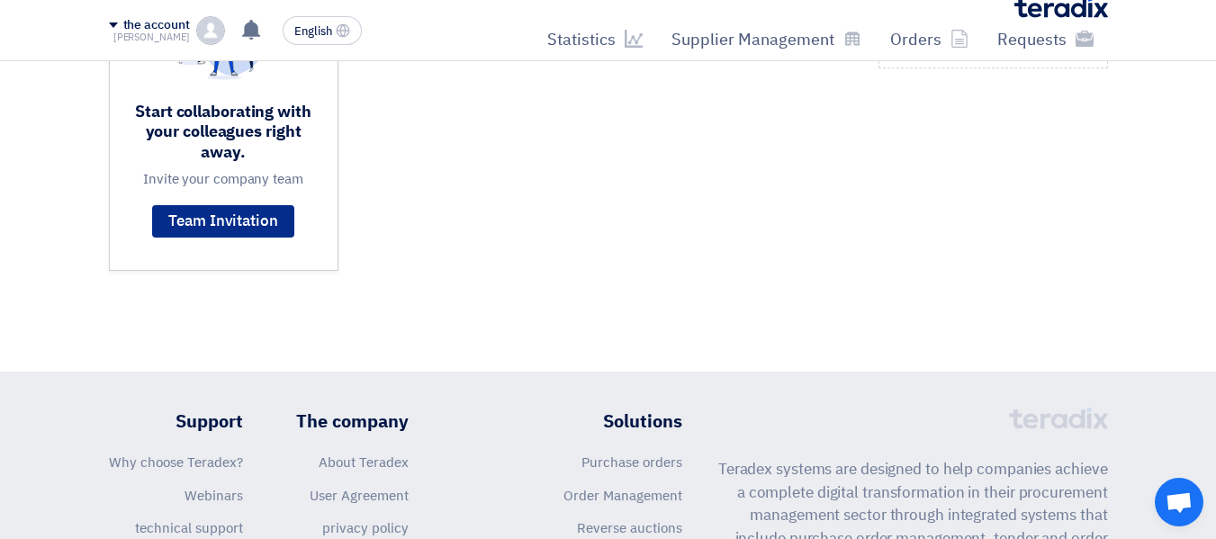
click at [253, 220] on font "Team Invitation" at bounding box center [223, 221] width 110 height 22
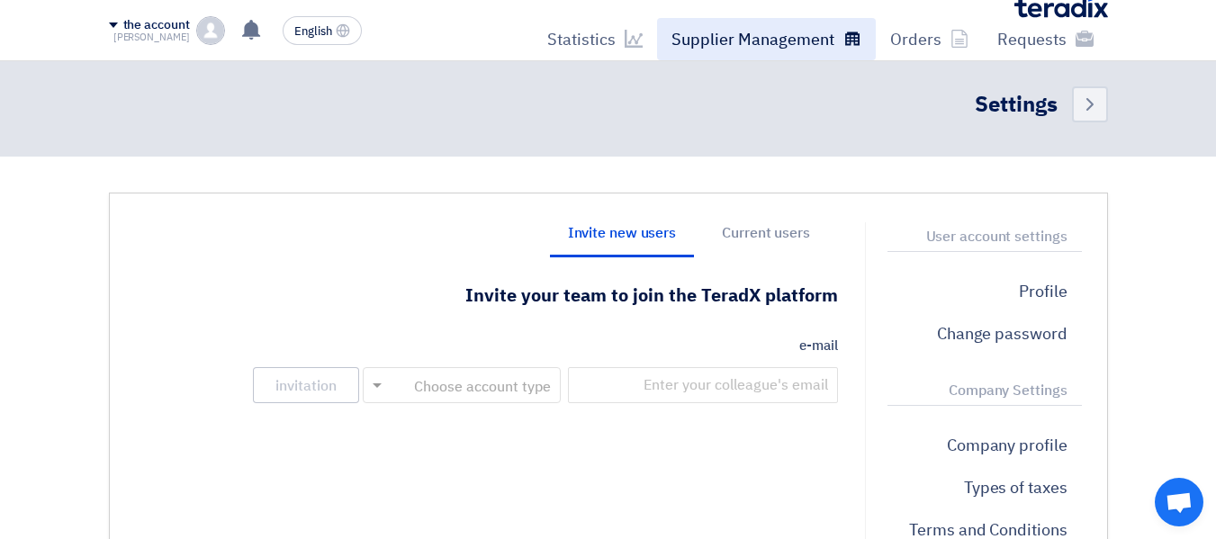
click at [772, 45] on font "Supplier Management" at bounding box center [752, 39] width 163 height 24
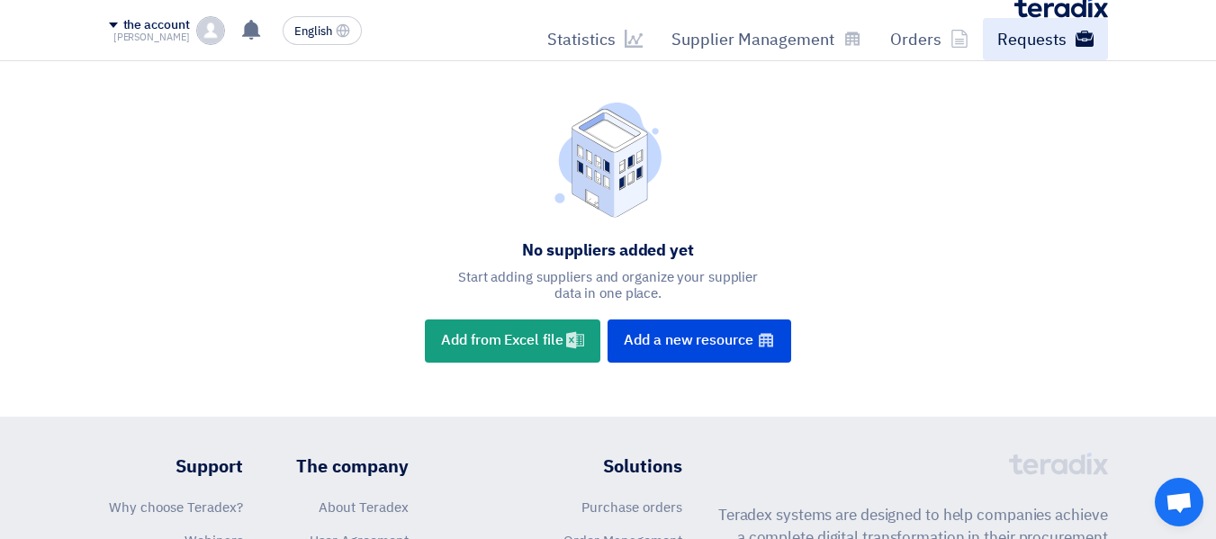
click at [1054, 44] on font "Requests" at bounding box center [1031, 39] width 69 height 24
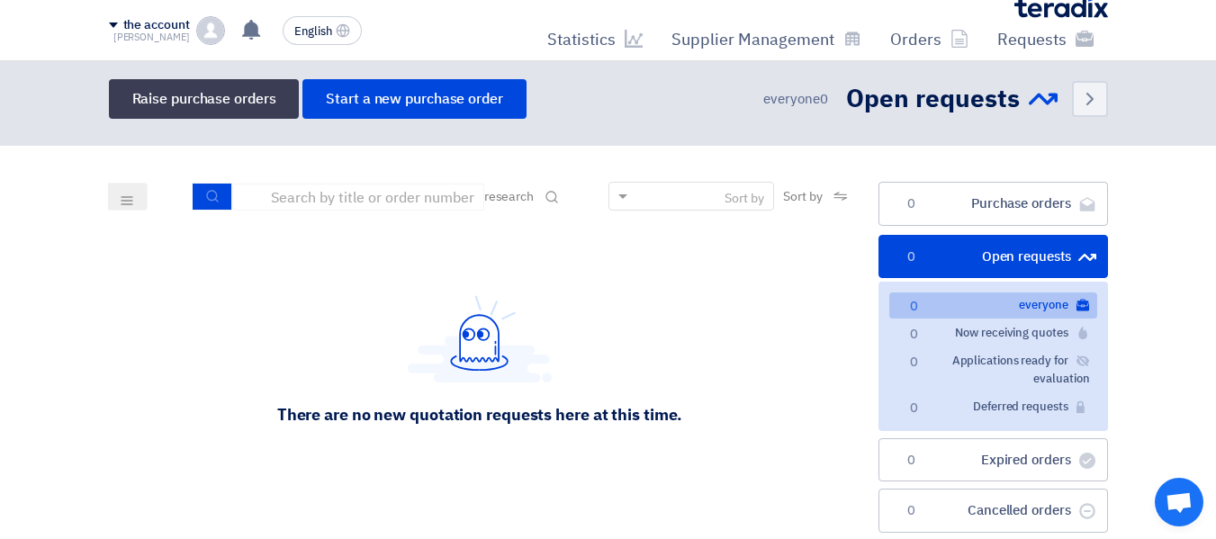
click at [993, 265] on font "Open requests" at bounding box center [1026, 257] width 89 height 20
click at [1031, 259] on font "Open requests" at bounding box center [1026, 257] width 89 height 20
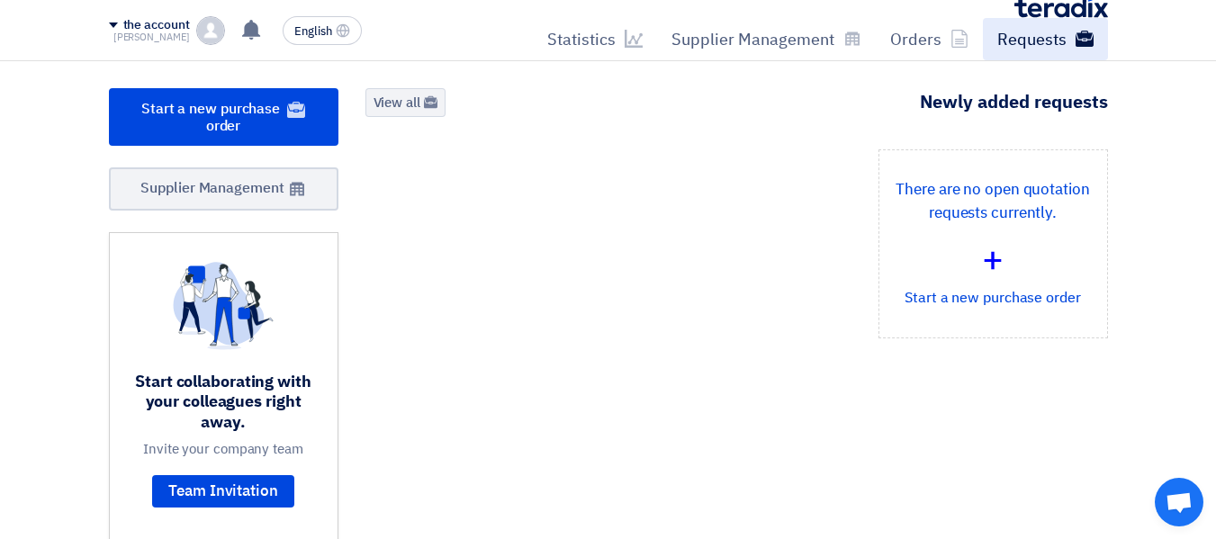
click at [1032, 51] on link "Requests" at bounding box center [1045, 39] width 125 height 42
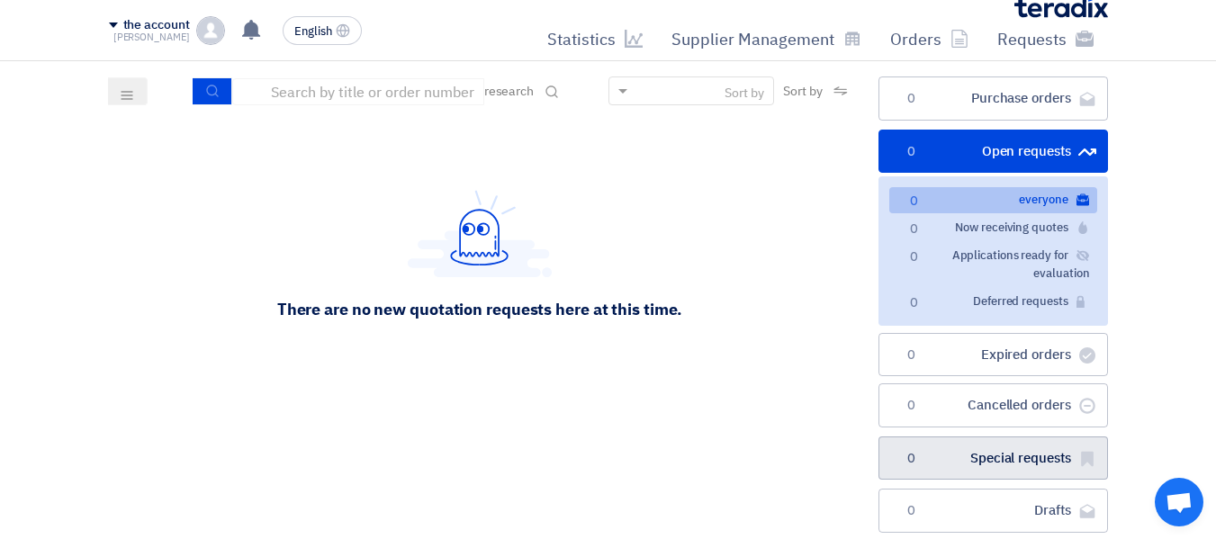
scroll to position [90, 0]
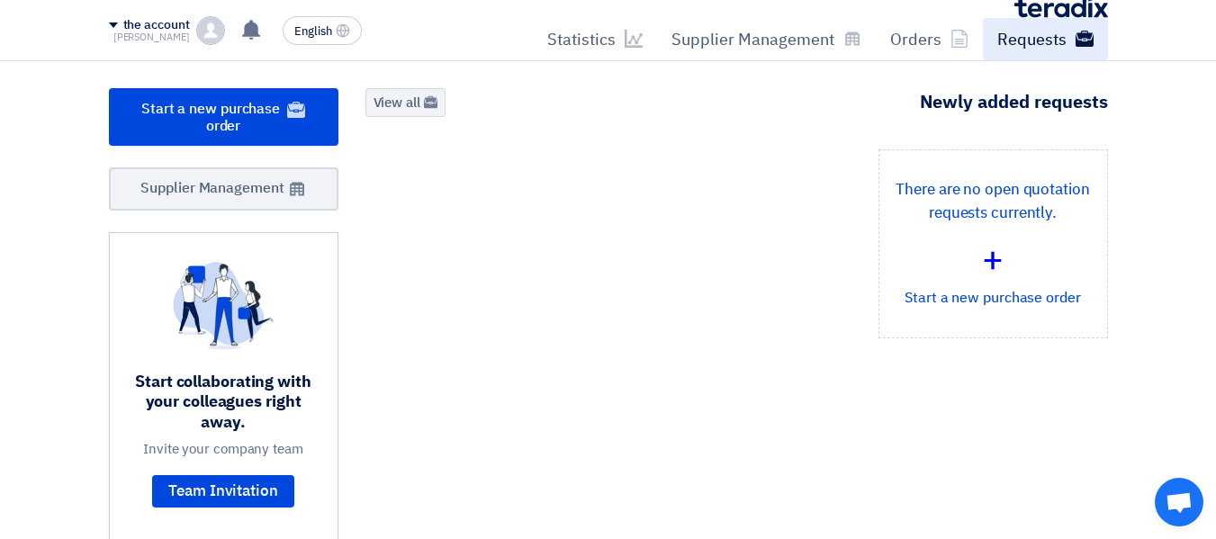
click at [1029, 49] on font "Requests" at bounding box center [1031, 39] width 69 height 24
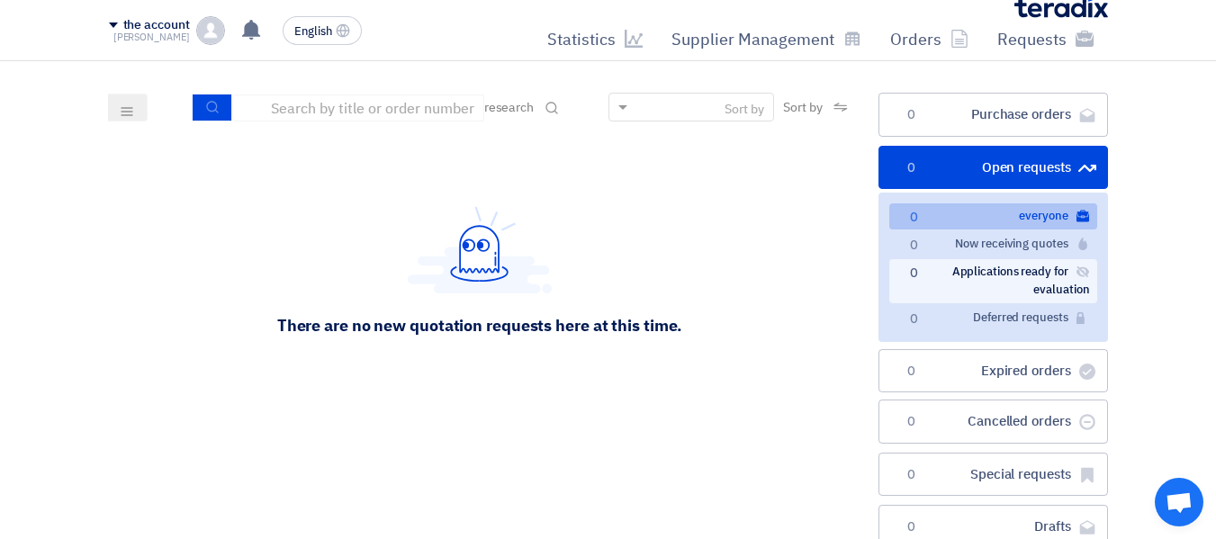
scroll to position [90, 0]
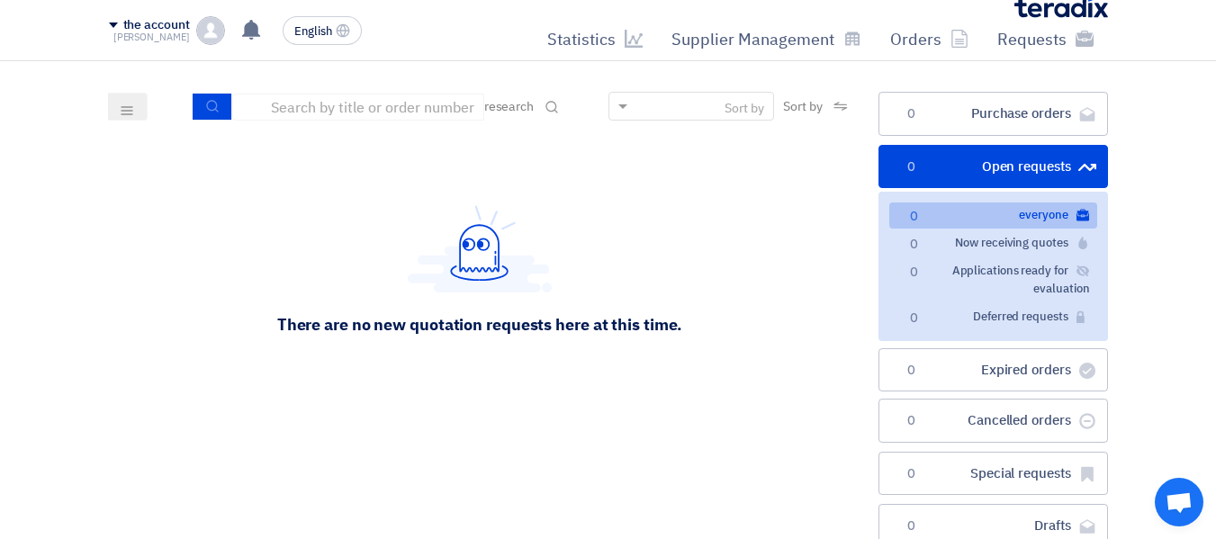
click at [127, 100] on button at bounding box center [128, 107] width 40 height 28
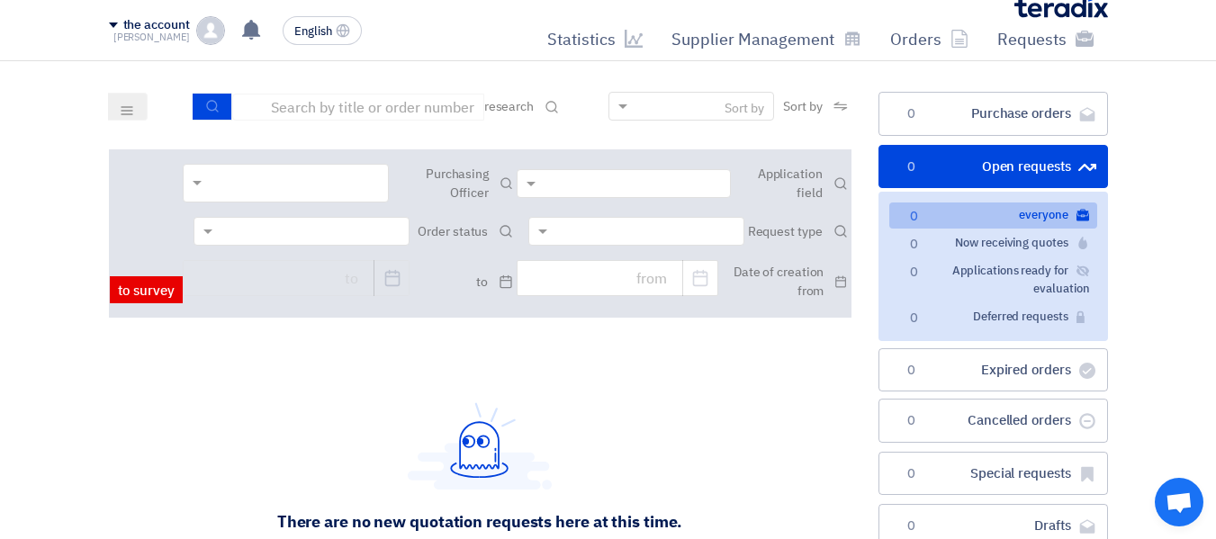
click at [189, 174] on div at bounding box center [286, 183] width 206 height 39
click at [276, 223] on div "Tafazzal Hossain" at bounding box center [286, 218] width 204 height 33
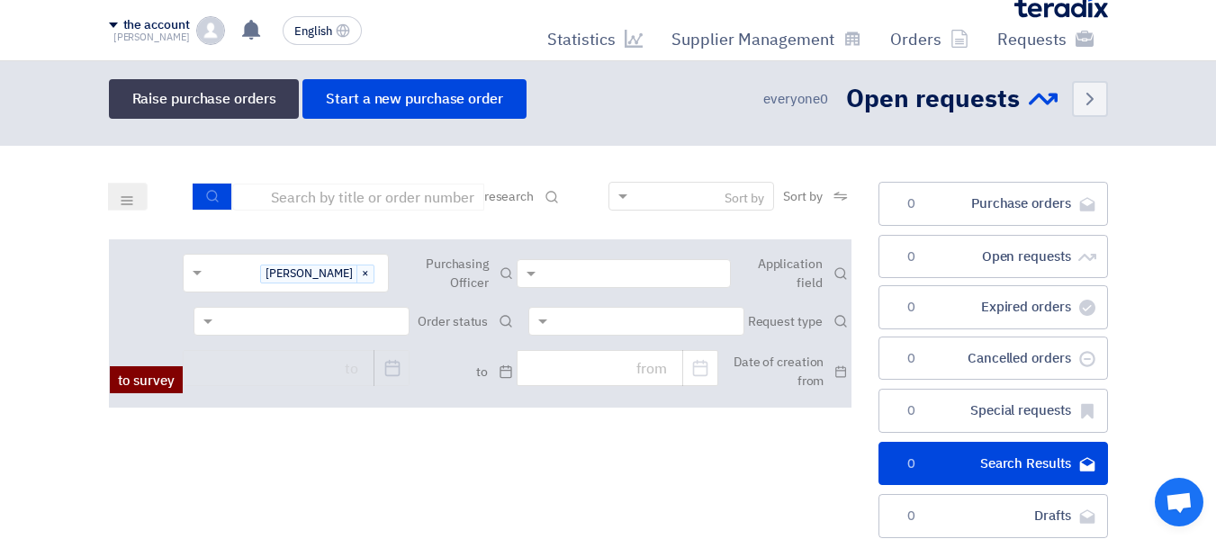
click at [126, 385] on font "to survey" at bounding box center [146, 381] width 57 height 20
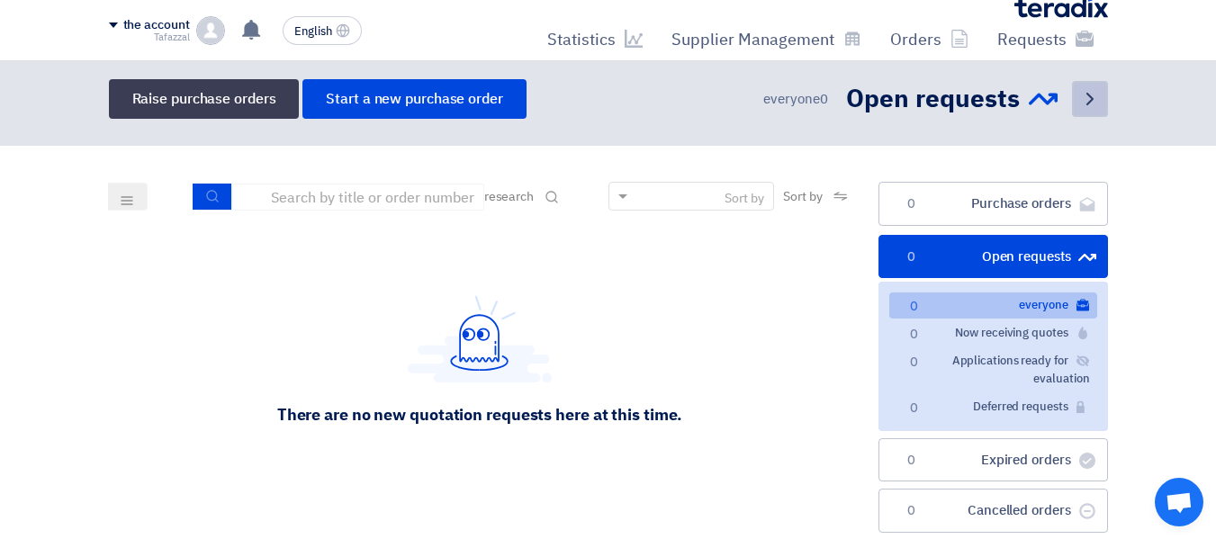
click at [1090, 102] on use at bounding box center [1089, 99] width 7 height 13
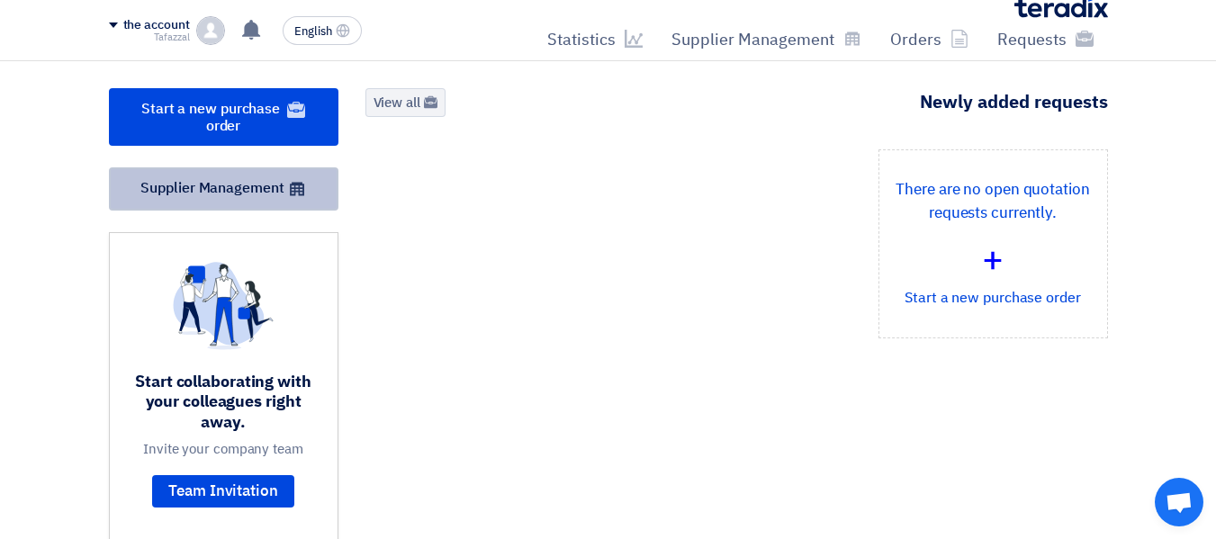
click at [214, 193] on font "Supplier Management" at bounding box center [211, 188] width 143 height 22
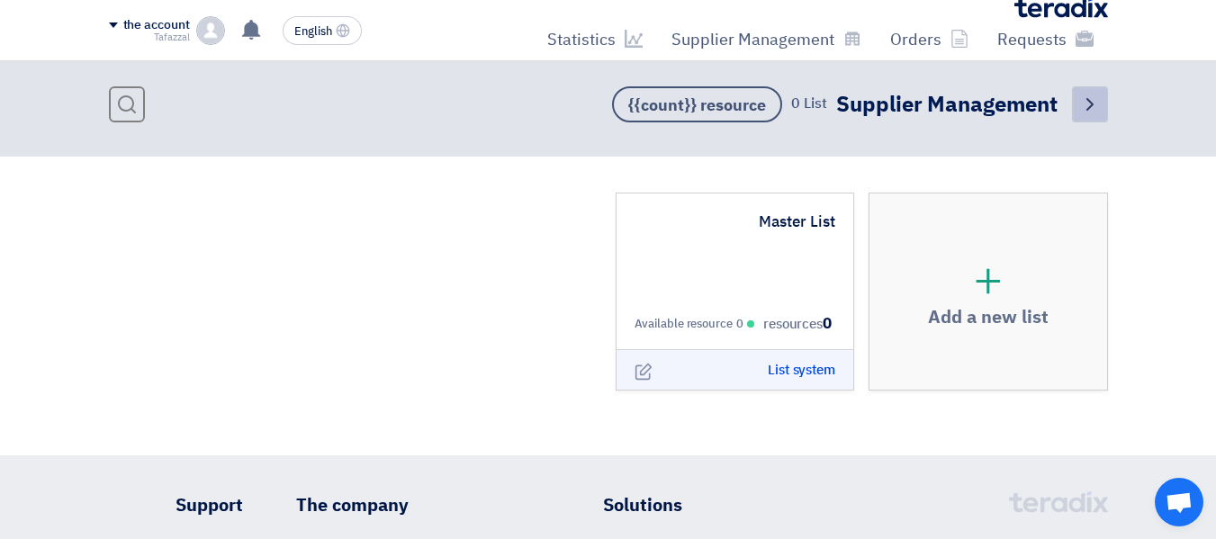
click at [1101, 97] on link "Back" at bounding box center [1090, 104] width 36 height 36
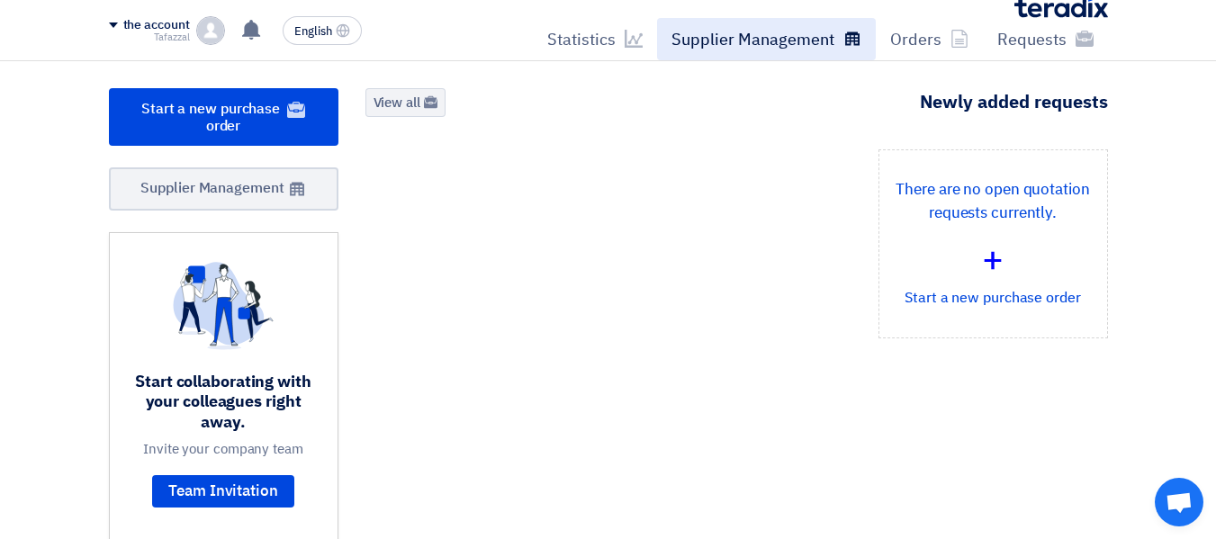
click at [758, 49] on font "Supplier Management" at bounding box center [752, 39] width 163 height 24
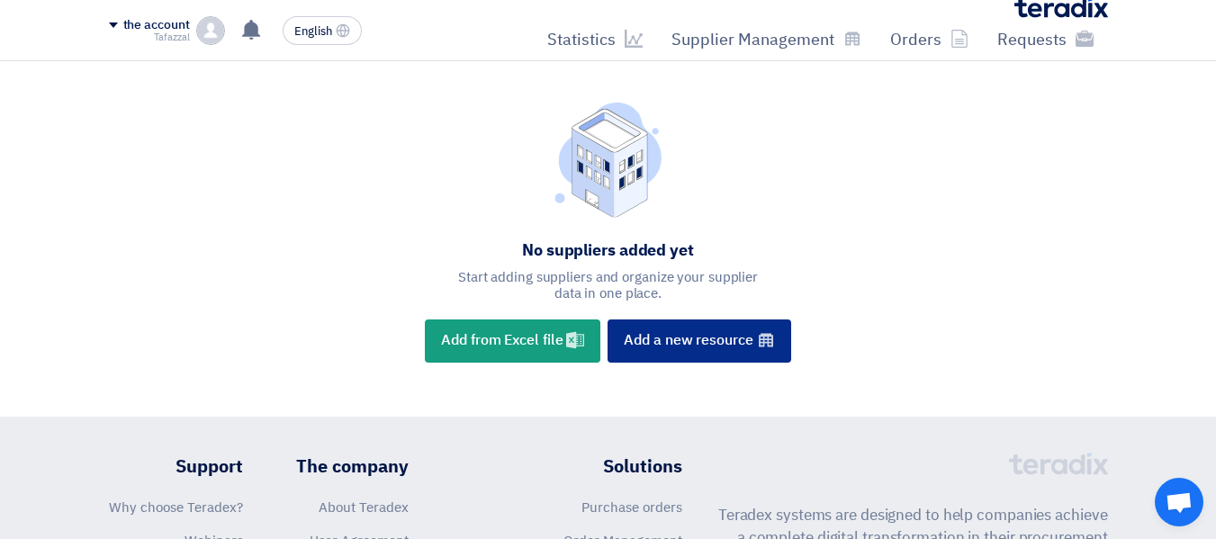
click at [738, 354] on div "New Supplier Add a new resource" at bounding box center [698, 340] width 183 height 43
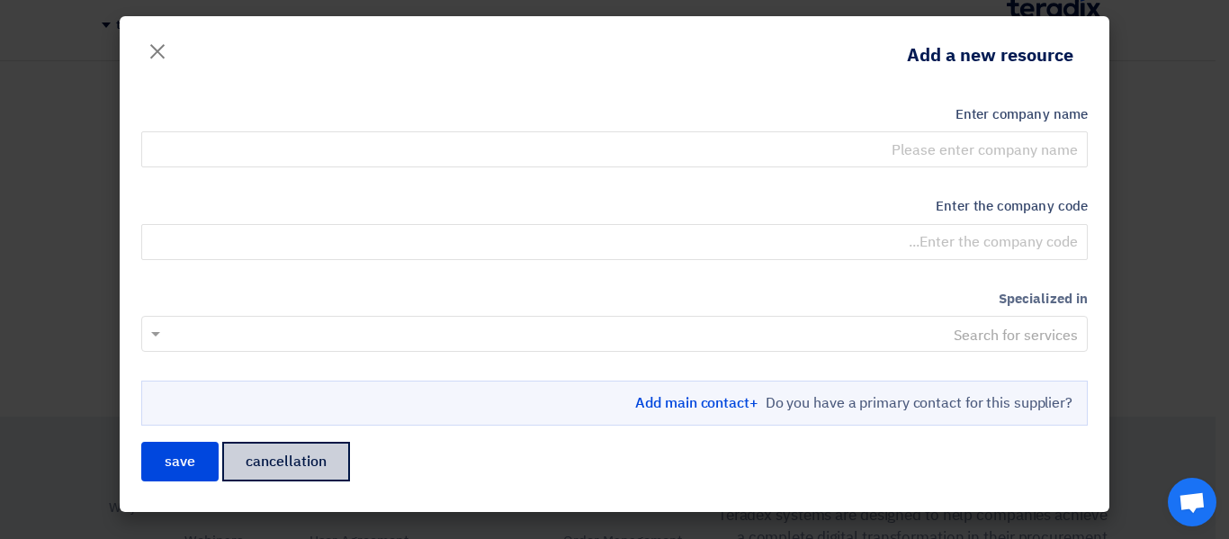
drag, startPoint x: 269, startPoint y: 474, endPoint x: 284, endPoint y: 466, distance: 17.3
click at [270, 473] on button "cancellation" at bounding box center [286, 462] width 128 height 40
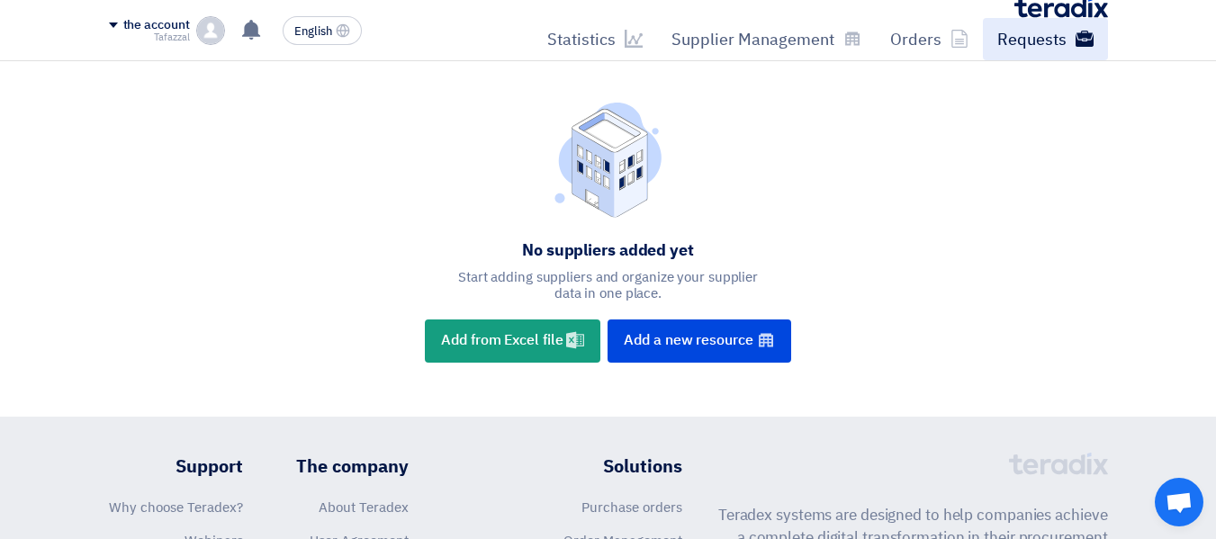
click at [1039, 49] on font "Requests" at bounding box center [1031, 39] width 69 height 24
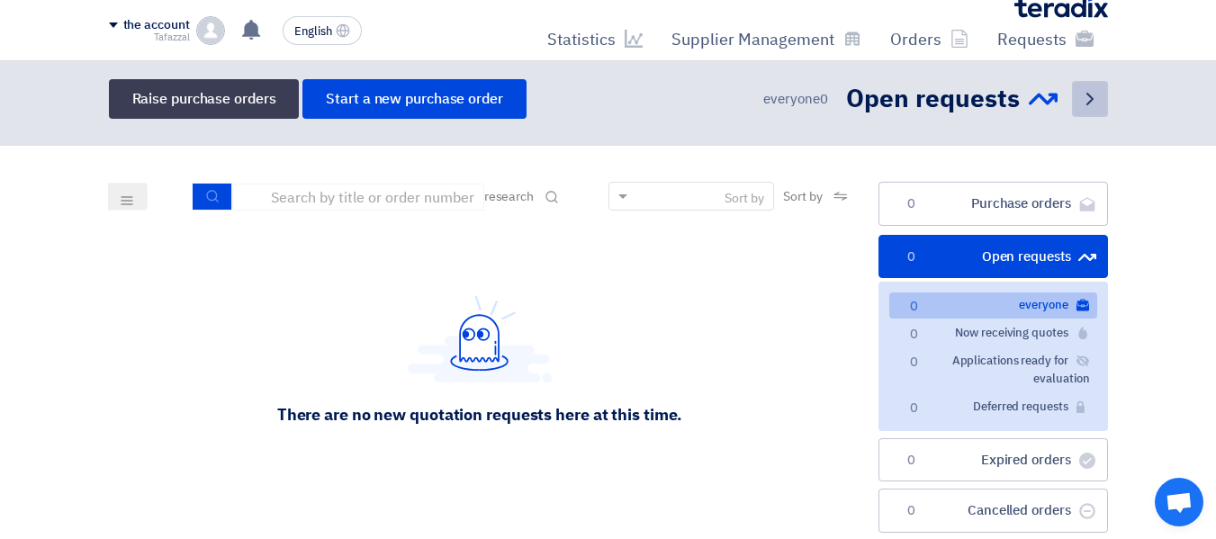
click at [1074, 101] on link "Back" at bounding box center [1090, 99] width 36 height 36
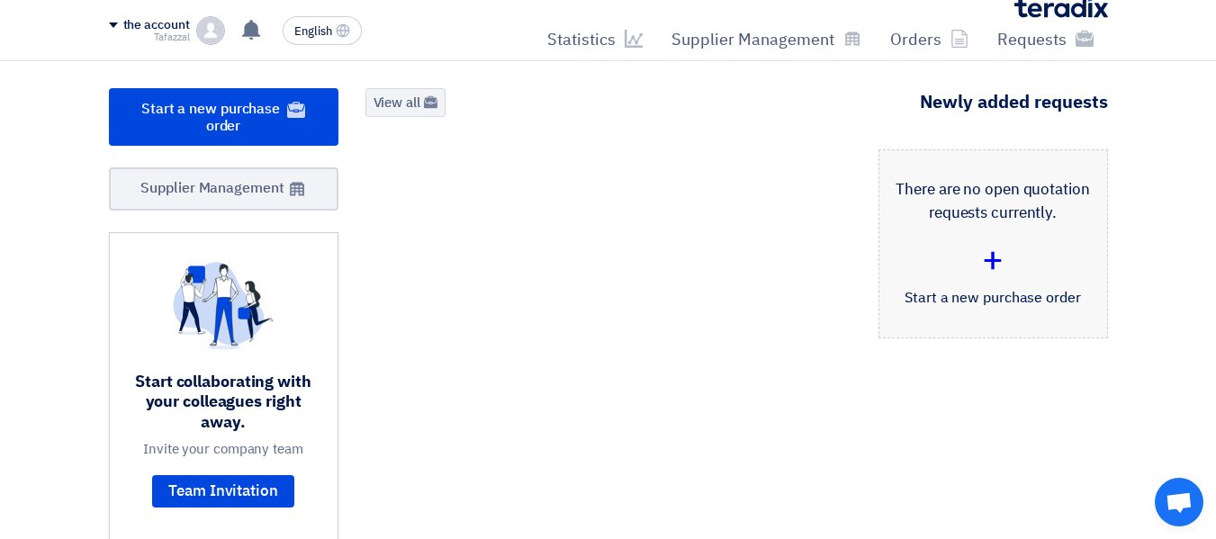
click at [1001, 259] on font "+" at bounding box center [993, 260] width 22 height 54
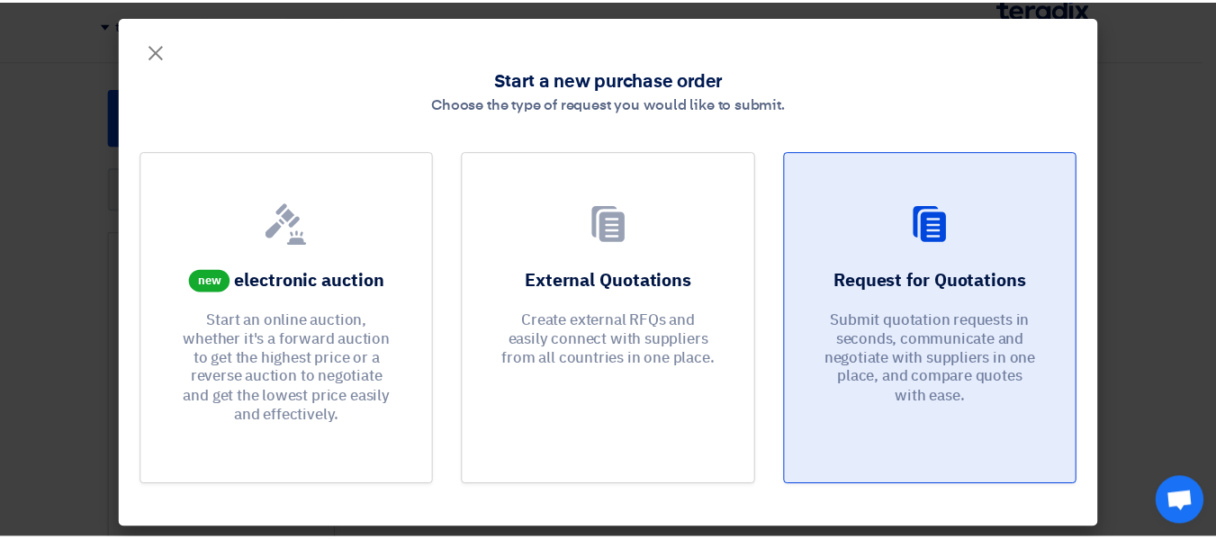
scroll to position [6, 0]
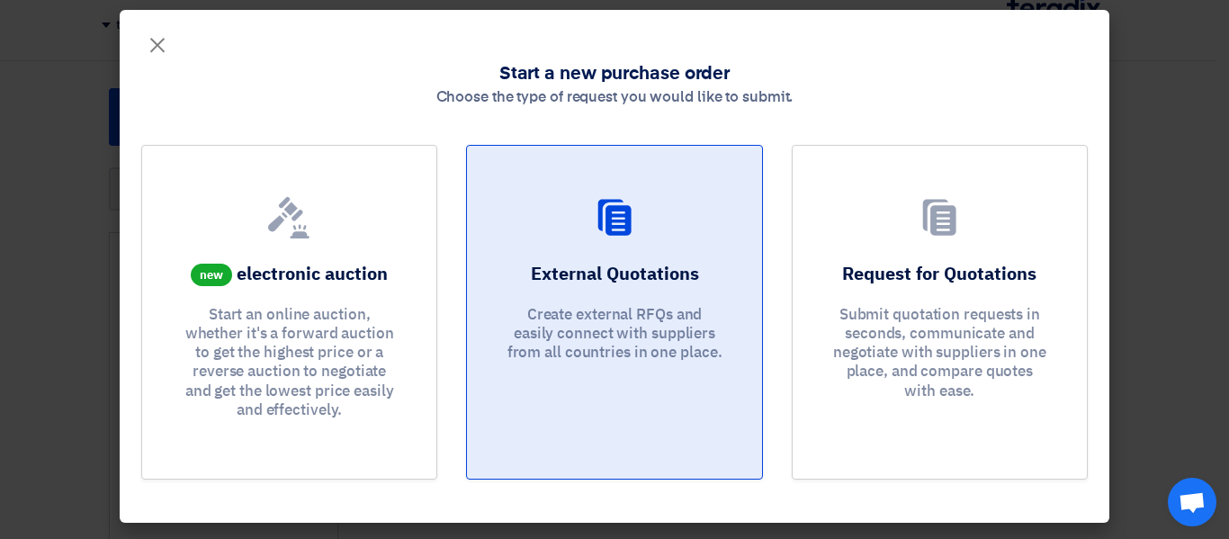
click at [631, 299] on div "External Quotations Create external RFQs and easily connect with suppliers from…" at bounding box center [614, 316] width 251 height 111
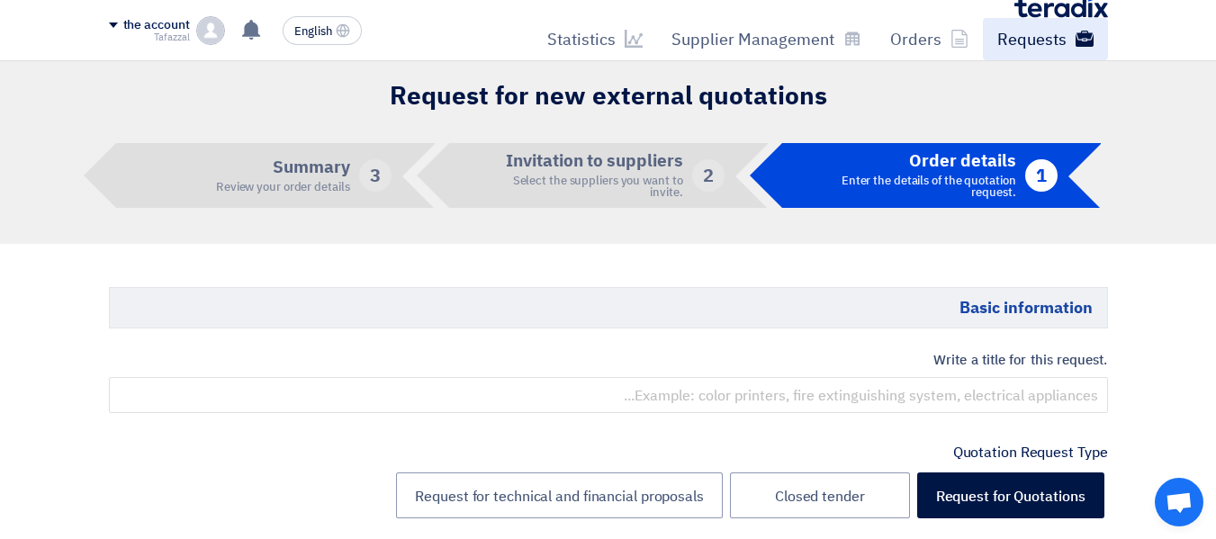
click at [1036, 42] on font "Requests" at bounding box center [1031, 39] width 69 height 24
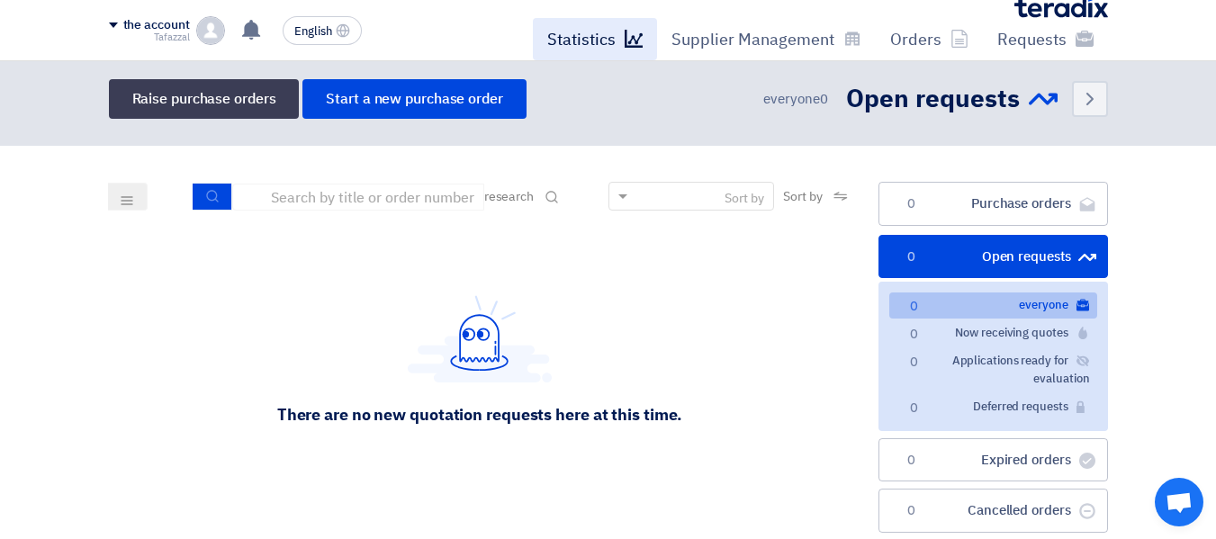
click at [599, 31] on font "Statistics" at bounding box center [581, 39] width 68 height 24
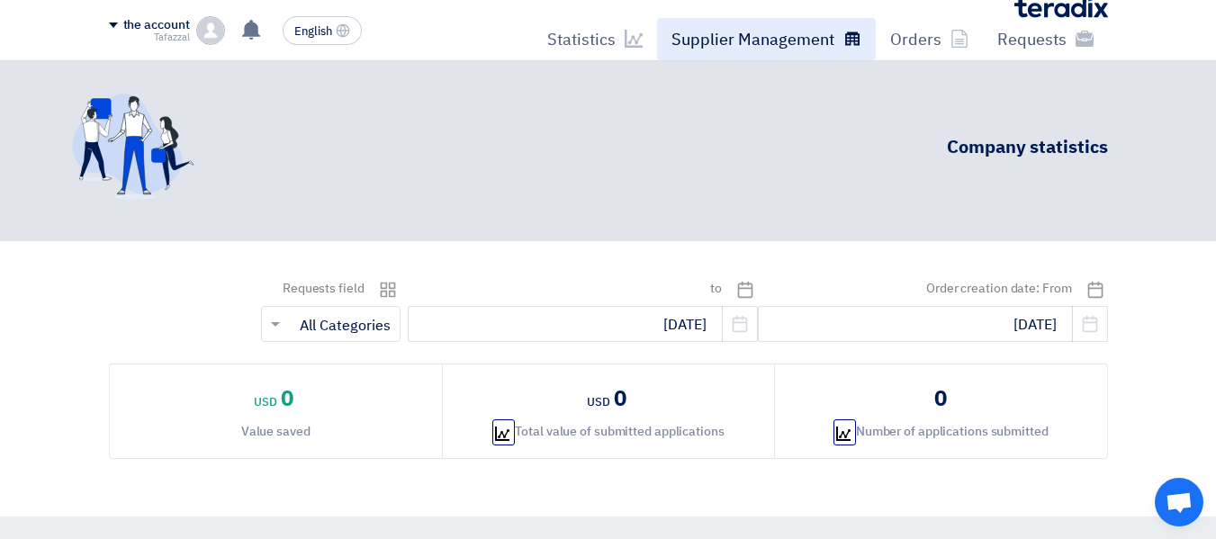
click at [736, 50] on font "Supplier Management" at bounding box center [752, 39] width 163 height 24
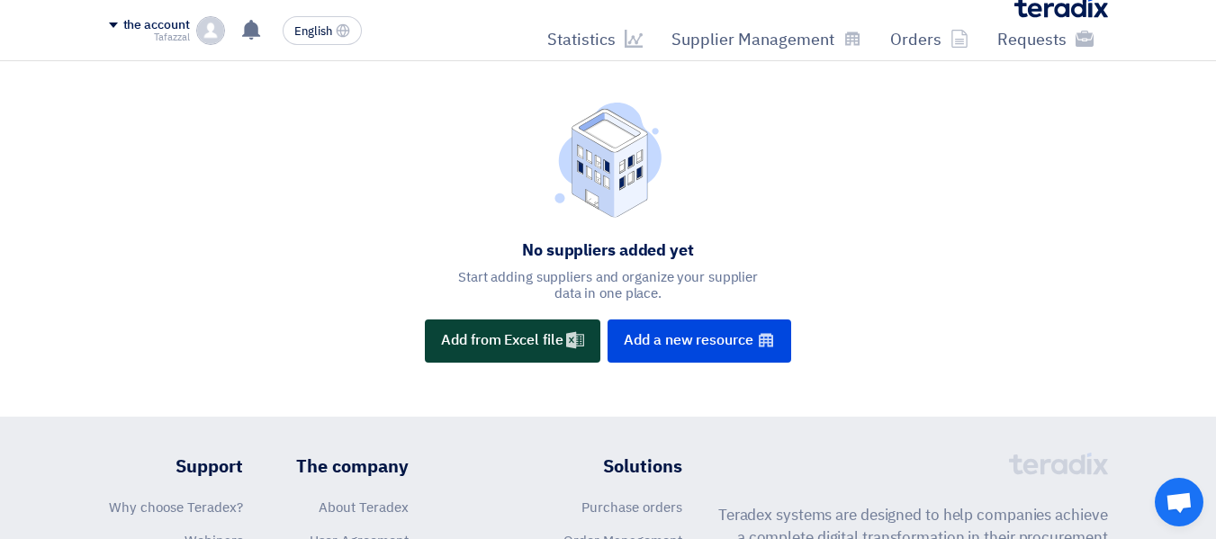
click at [504, 346] on font "Add from Excel file" at bounding box center [501, 341] width 121 height 22
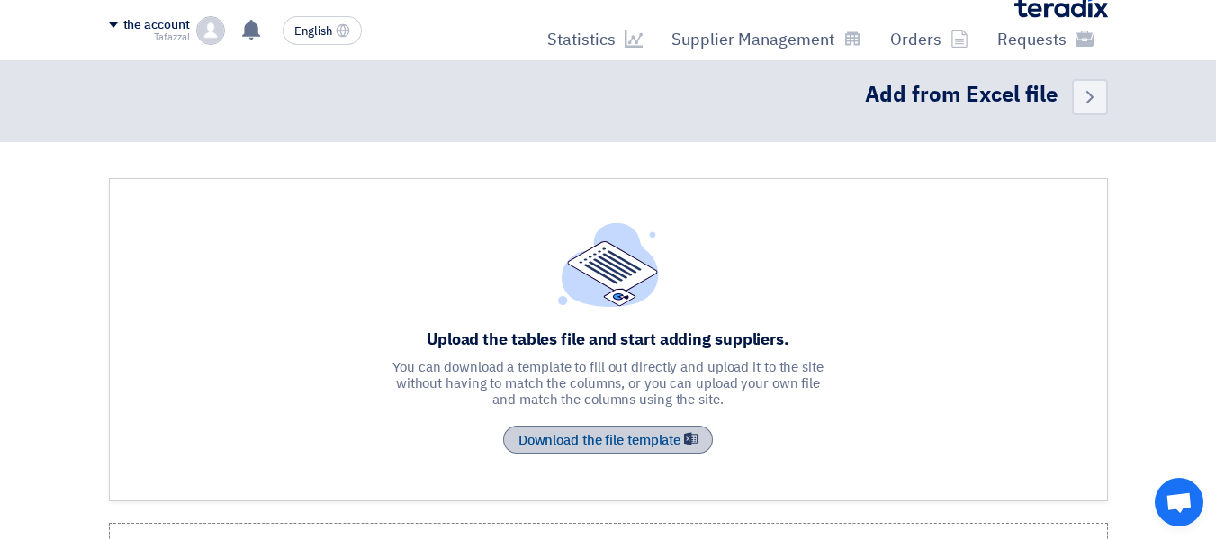
click at [628, 451] on link "Sample Sheet Download the file template" at bounding box center [608, 440] width 210 height 29
click at [966, 230] on div "Upload the tables file and start adding suppliers. You can download a template …" at bounding box center [608, 339] width 999 height 323
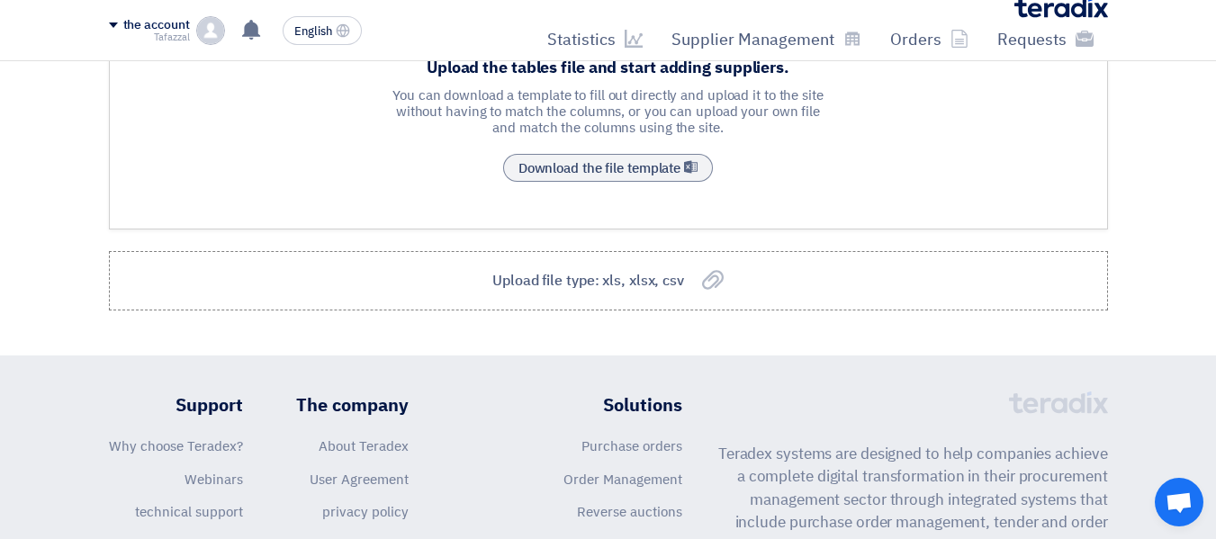
scroll to position [360, 0]
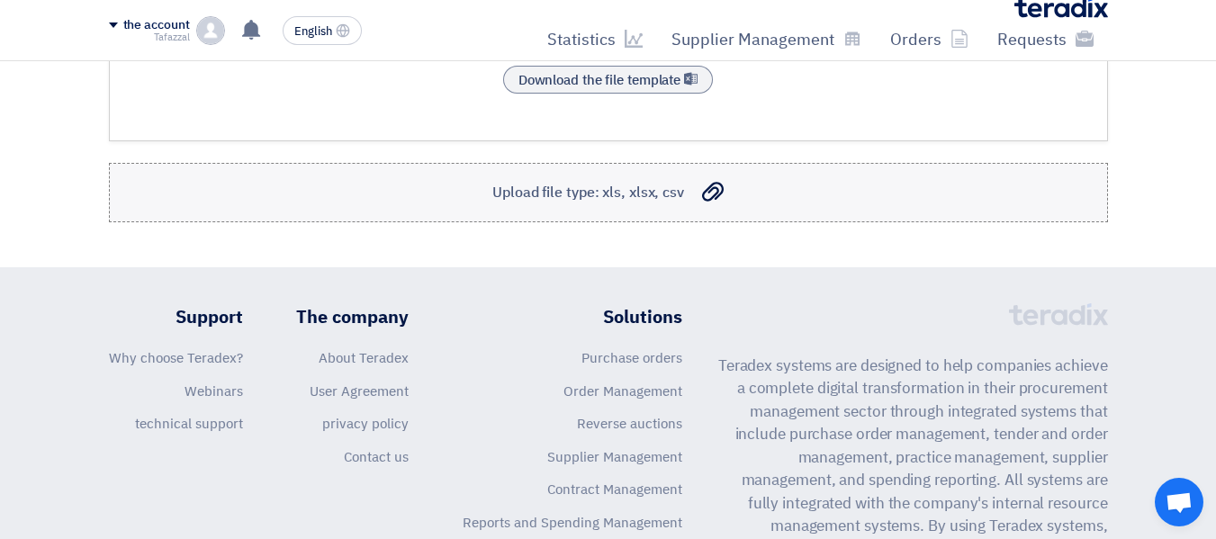
click at [563, 198] on font "Upload file type: xls, xlsx, csv" at bounding box center [588, 193] width 192 height 22
click at [0, 0] on input "إرفع ملف بنوع: xls,xlsx,csv Upload file type: xls, xlsx, csv" at bounding box center [0, 0] width 0 height 0
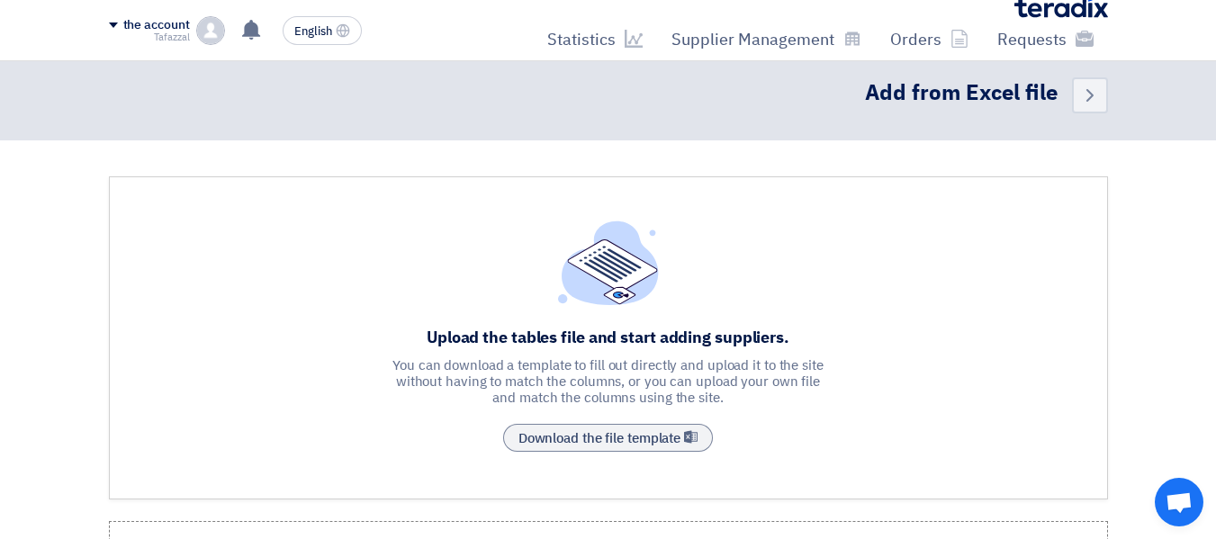
scroll to position [0, 0]
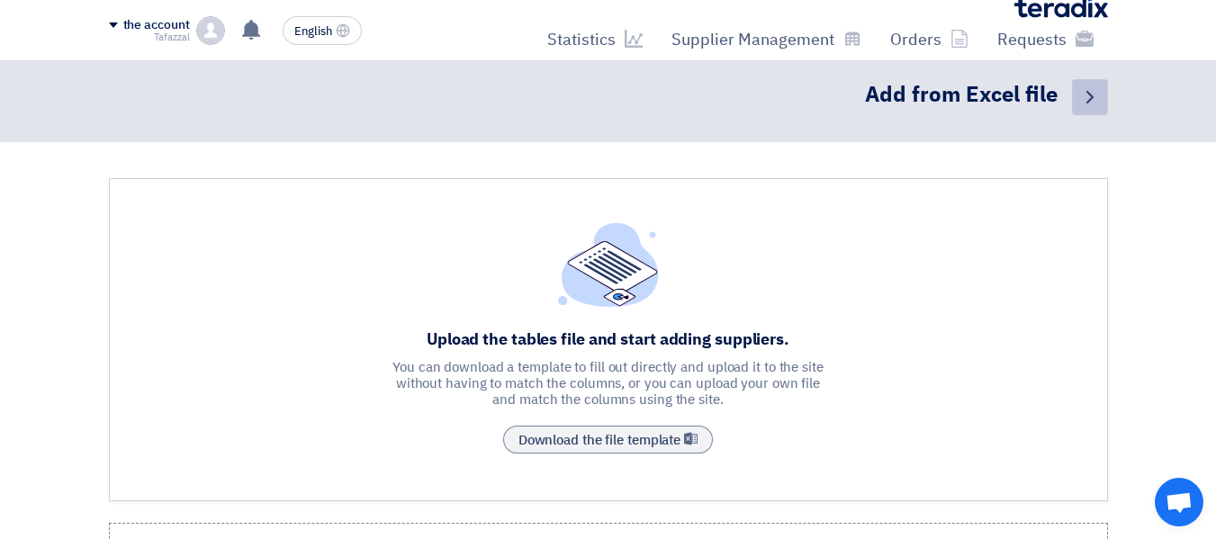
click at [1086, 101] on icon "Back" at bounding box center [1090, 97] width 22 height 22
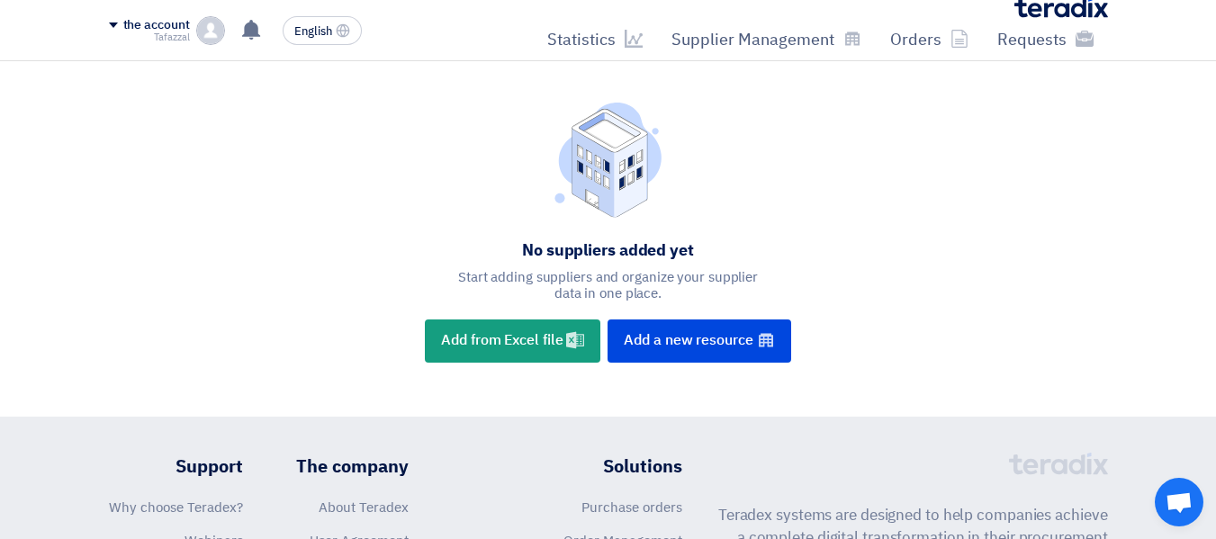
click at [190, 26] on div "the account Tafazzal Requests Orders Supplier Management Statistics Settings Su…" at bounding box center [167, 30] width 117 height 29
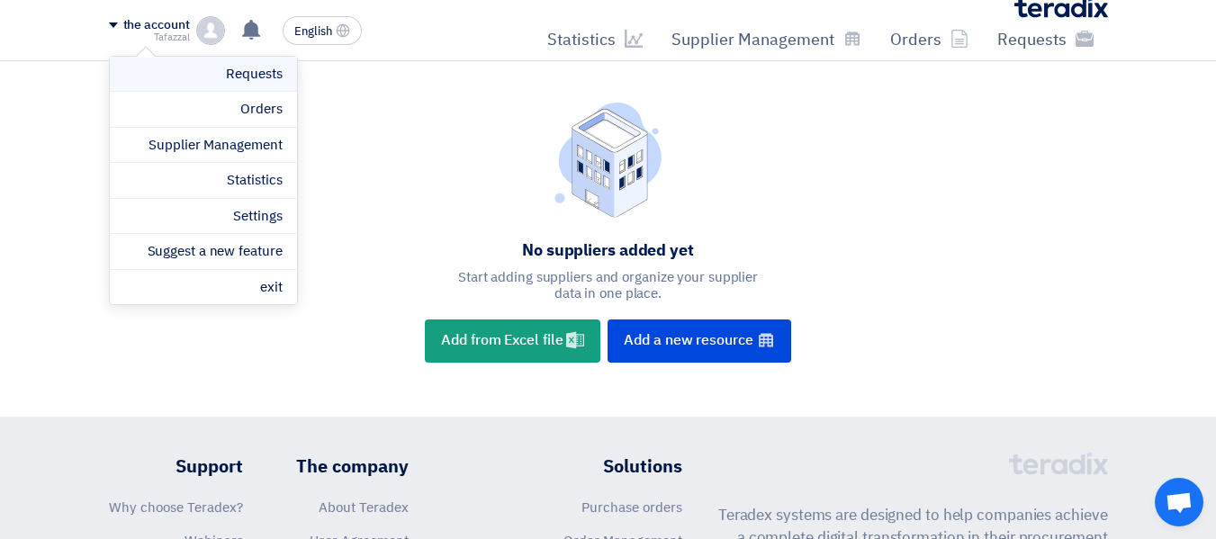
click at [205, 68] on link "Requests" at bounding box center [203, 74] width 158 height 21
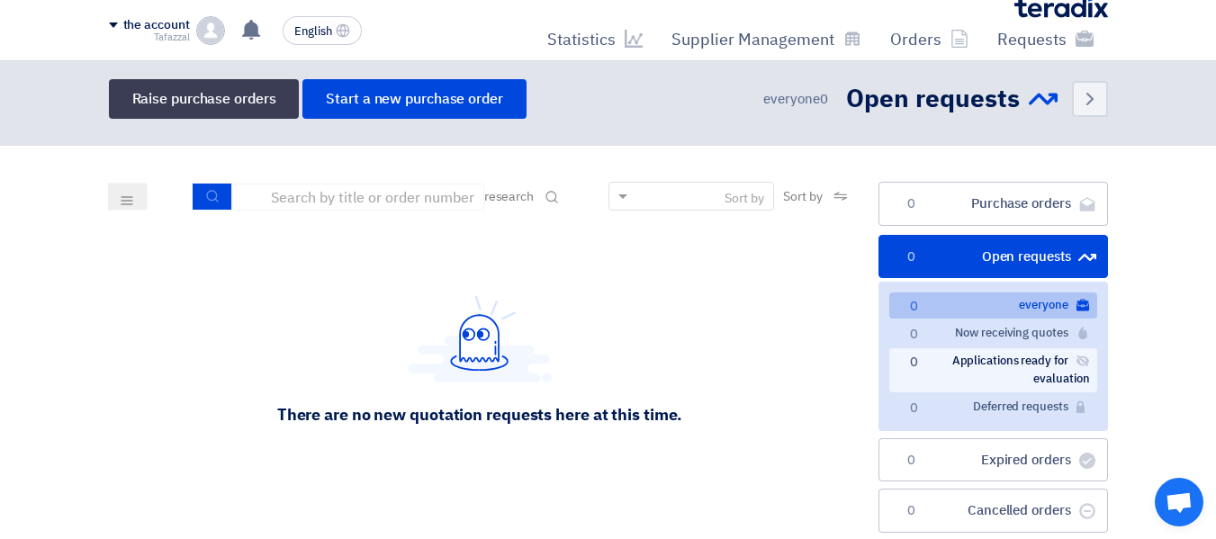
click at [1005, 361] on font "Applications ready for evaluation" at bounding box center [1021, 370] width 138 height 36
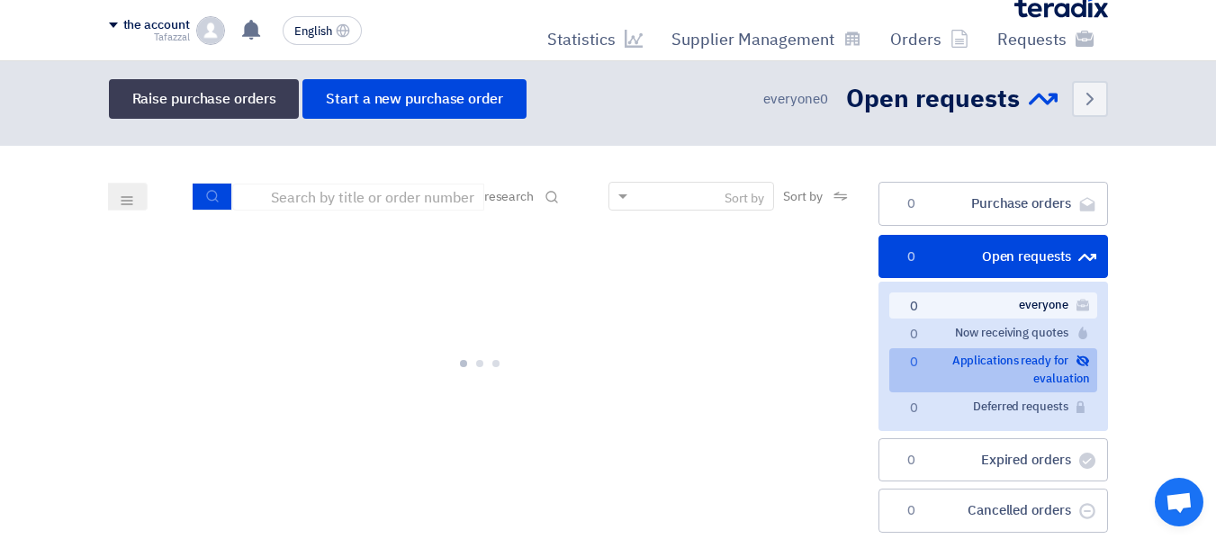
click at [1024, 308] on font "everyone" at bounding box center [1043, 304] width 49 height 17
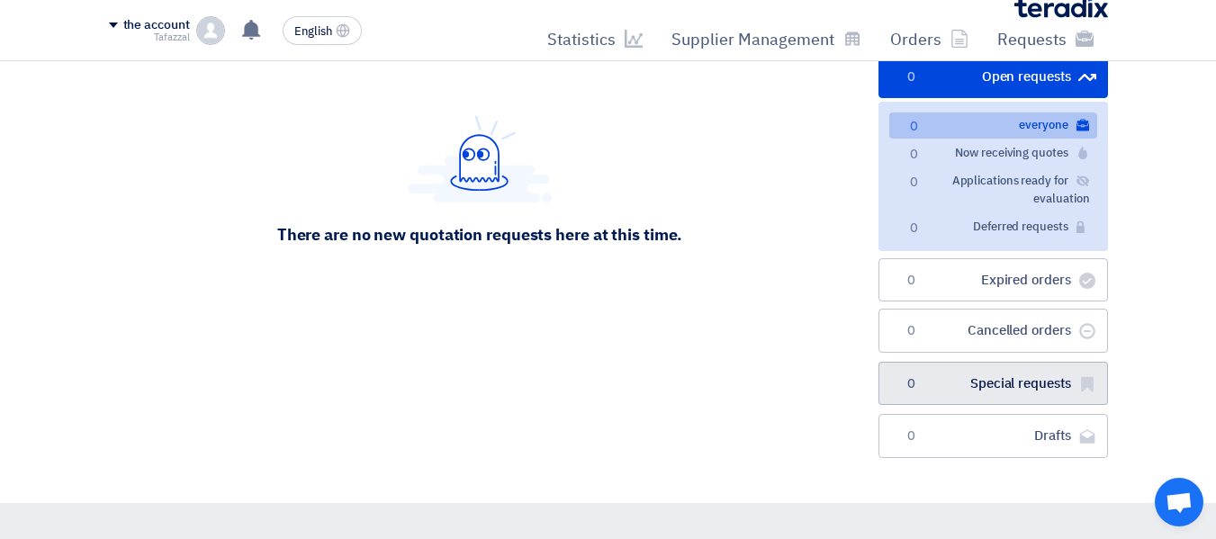
scroll to position [270, 0]
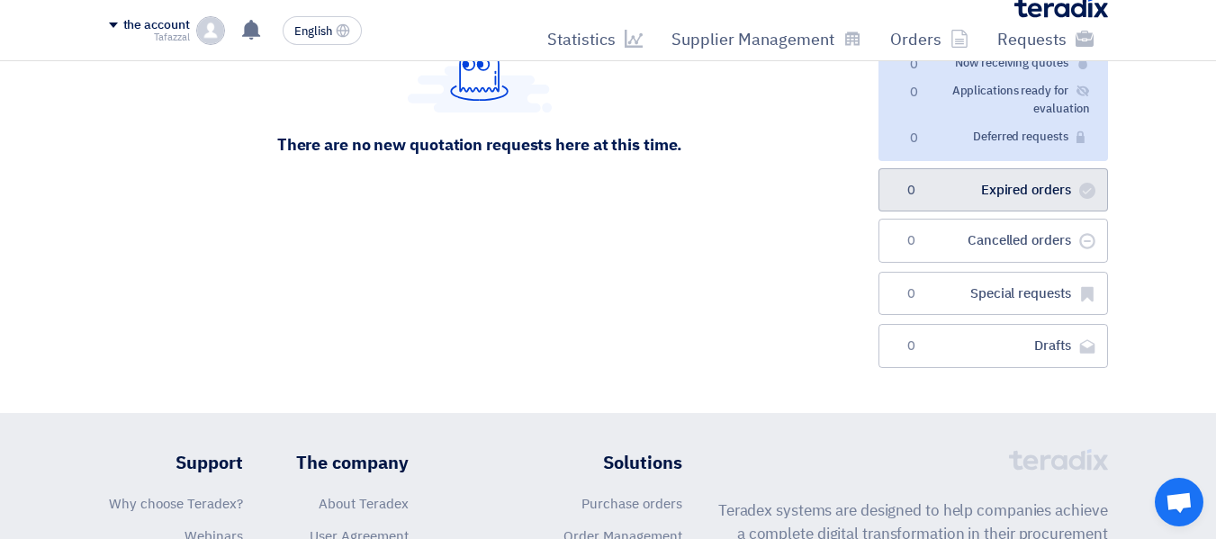
click at [1053, 201] on link "الطلبات المنتهية Expired orders 0" at bounding box center [992, 190] width 229 height 44
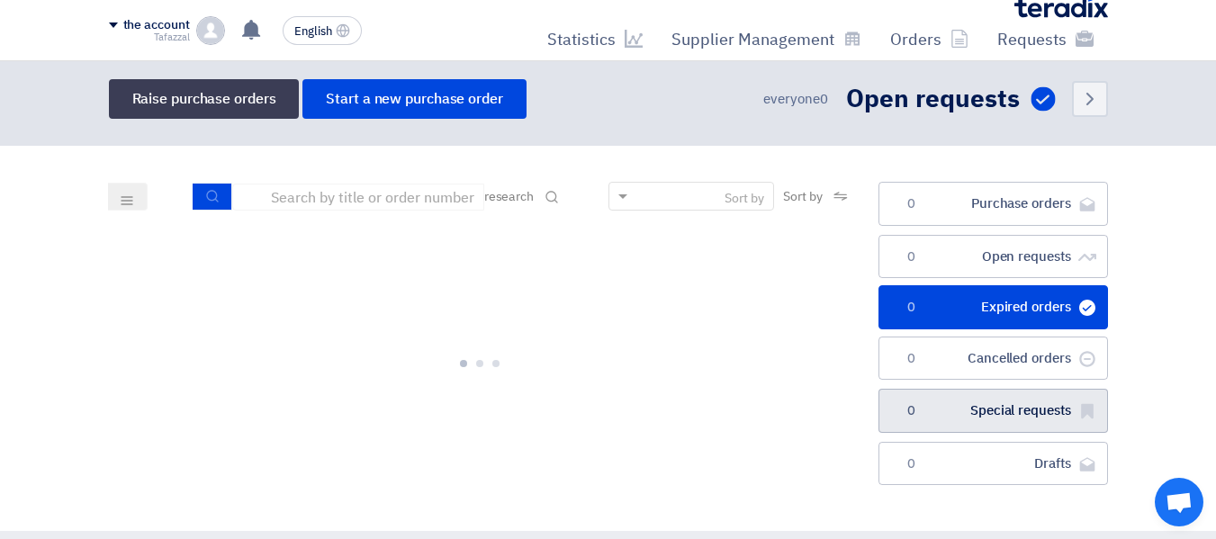
click at [1011, 418] on font "Special requests" at bounding box center [1020, 410] width 100 height 20
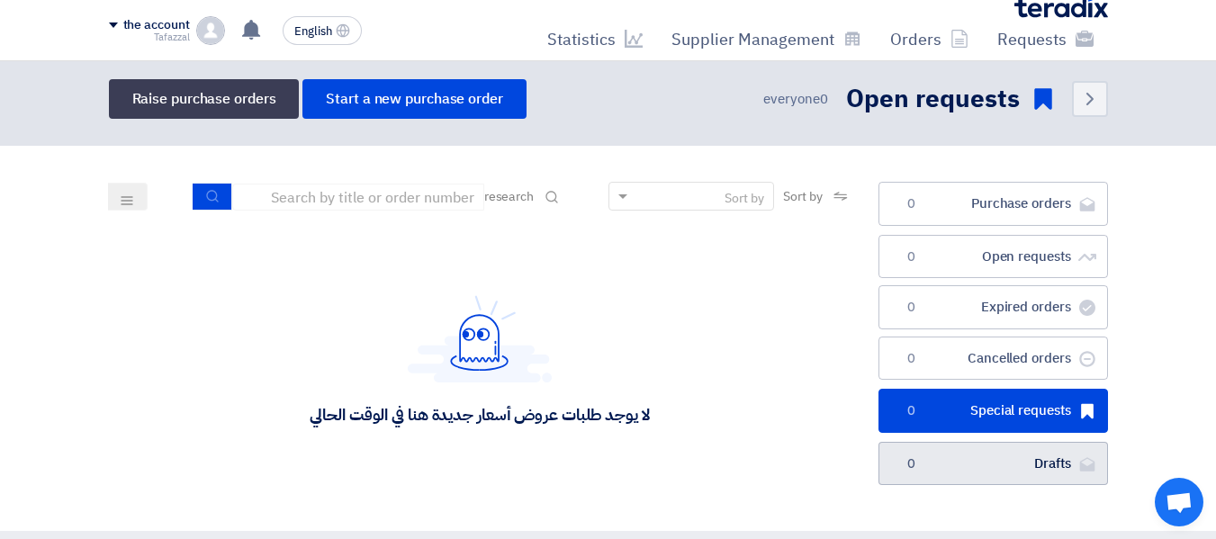
click at [991, 456] on link "مسودات Drafts 0" at bounding box center [992, 464] width 229 height 44
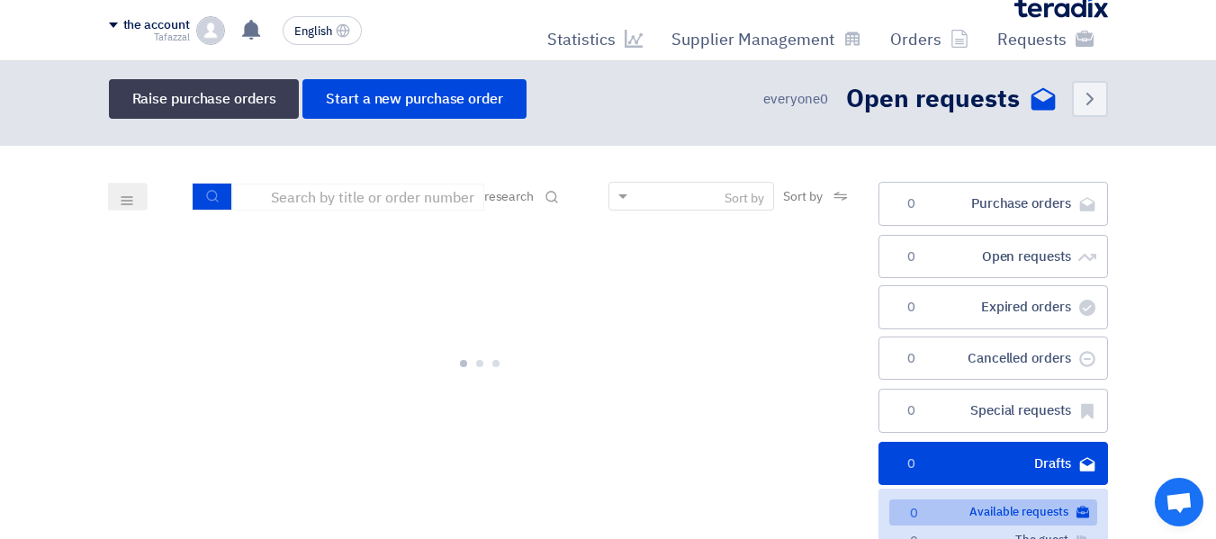
click at [118, 28] on div "the account" at bounding box center [149, 25] width 81 height 15
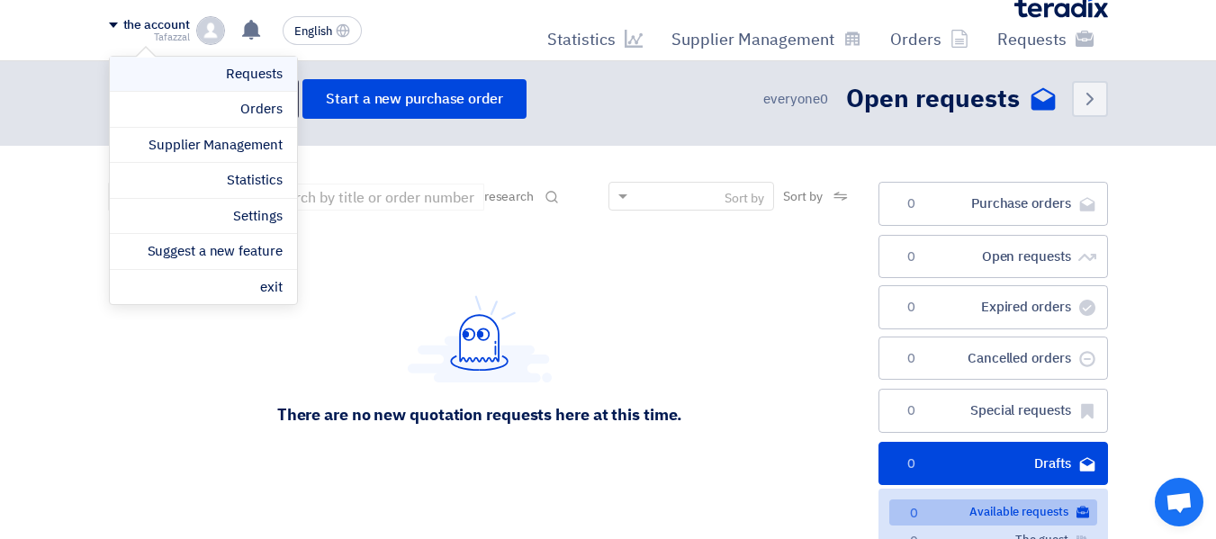
click at [210, 74] on link "Requests" at bounding box center [203, 74] width 158 height 21
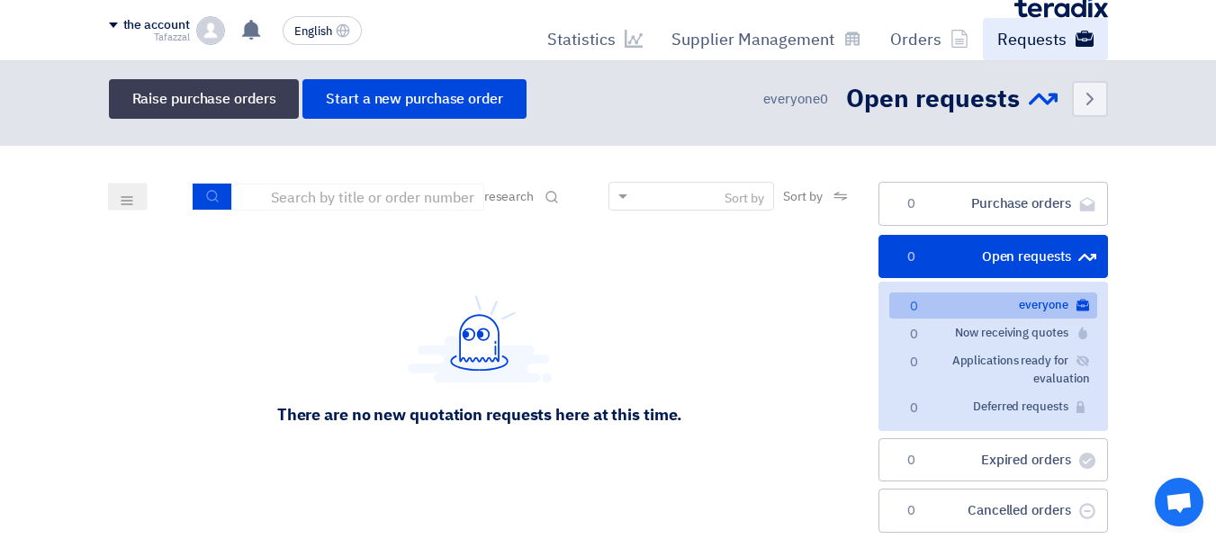
click at [1060, 37] on font "Requests" at bounding box center [1031, 39] width 69 height 24
click at [1082, 103] on icon "Back" at bounding box center [1090, 99] width 22 height 22
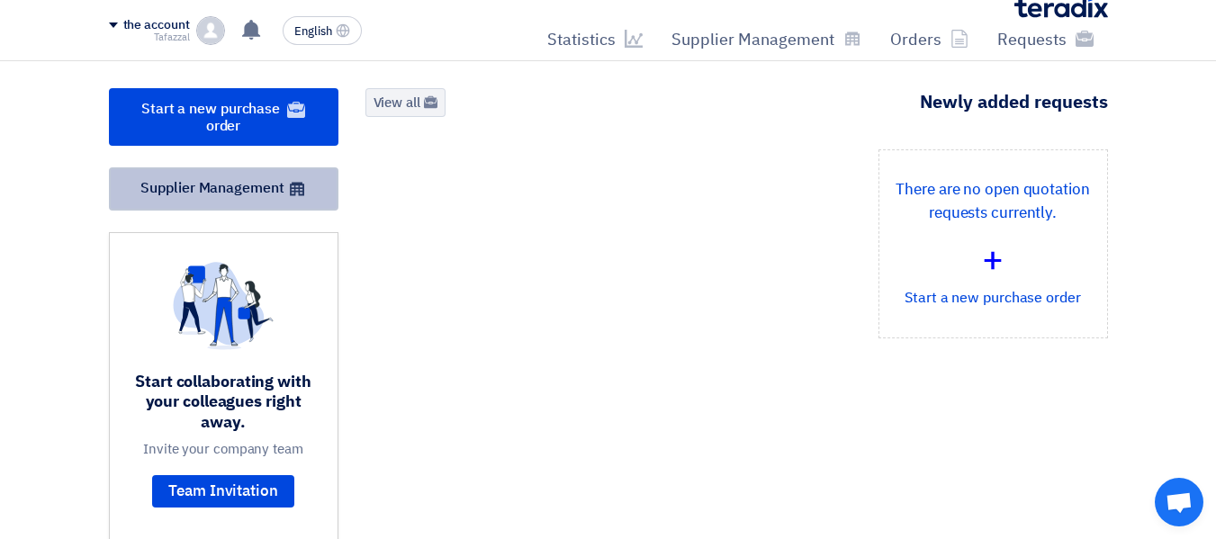
click at [241, 210] on div "Start a new purchase order Supplier Management Start collaborating with your co…" at bounding box center [223, 325] width 256 height 474
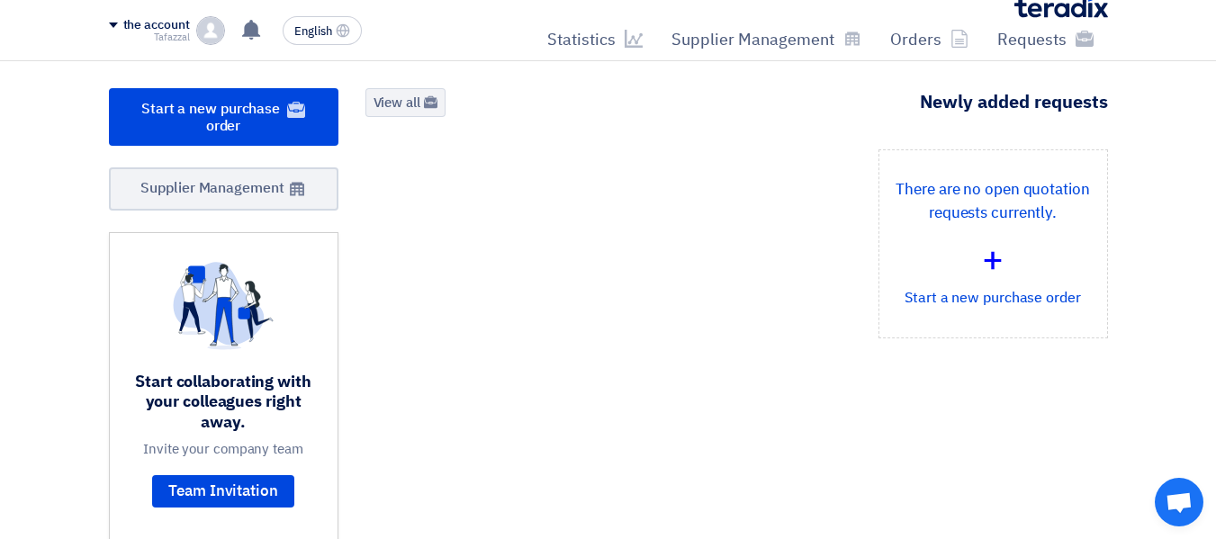
click at [486, 255] on div "There are no open quotation requests currently. + Start a new purchase order" at bounding box center [736, 258] width 769 height 218
click at [1193, 273] on section "2 Requests Remaining 1 Auctions Remaining Start a new purchase order +" at bounding box center [608, 332] width 1216 height 561
click at [418, 103] on font "View all" at bounding box center [396, 103] width 47 height 20
